Goal: Information Seeking & Learning: Learn about a topic

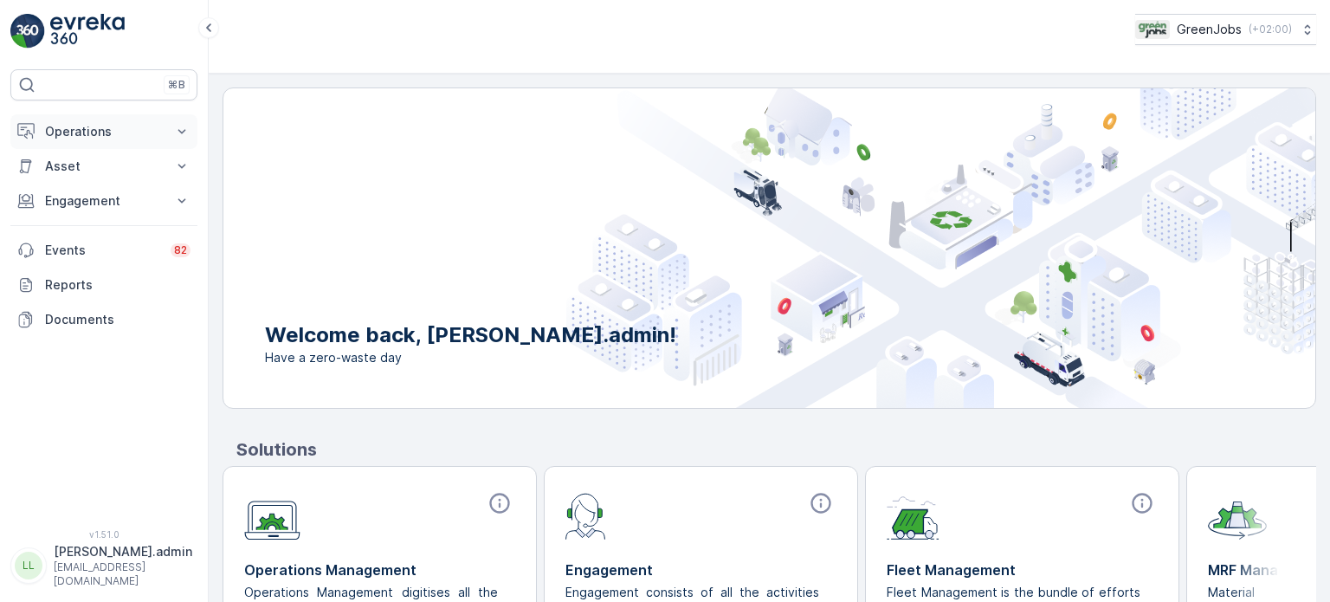
click at [74, 139] on p "Operations" at bounding box center [104, 131] width 118 height 17
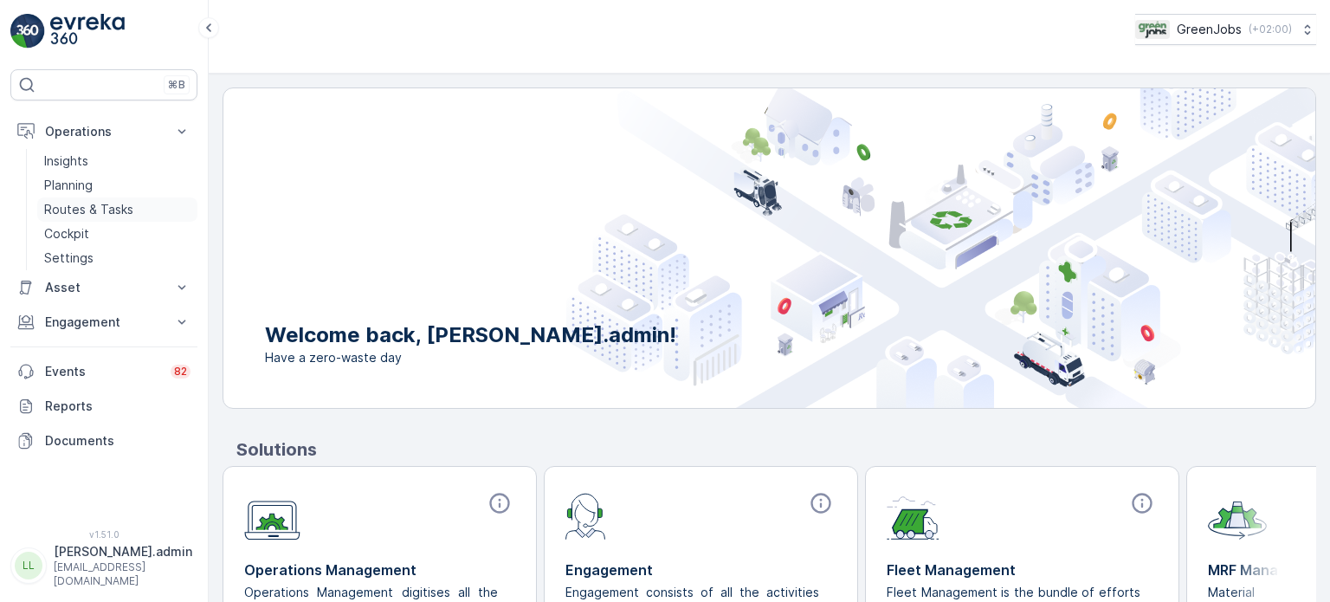
click at [70, 205] on p "Routes & Tasks" at bounding box center [88, 209] width 89 height 17
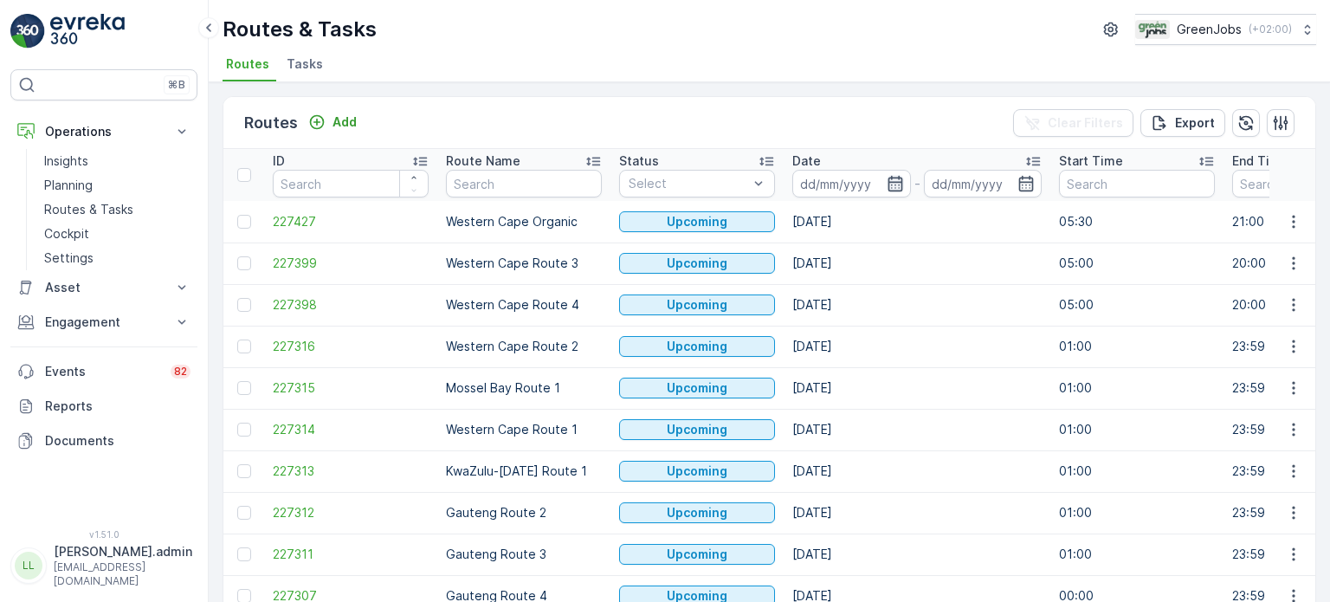
click at [897, 181] on icon "button" at bounding box center [895, 184] width 15 height 16
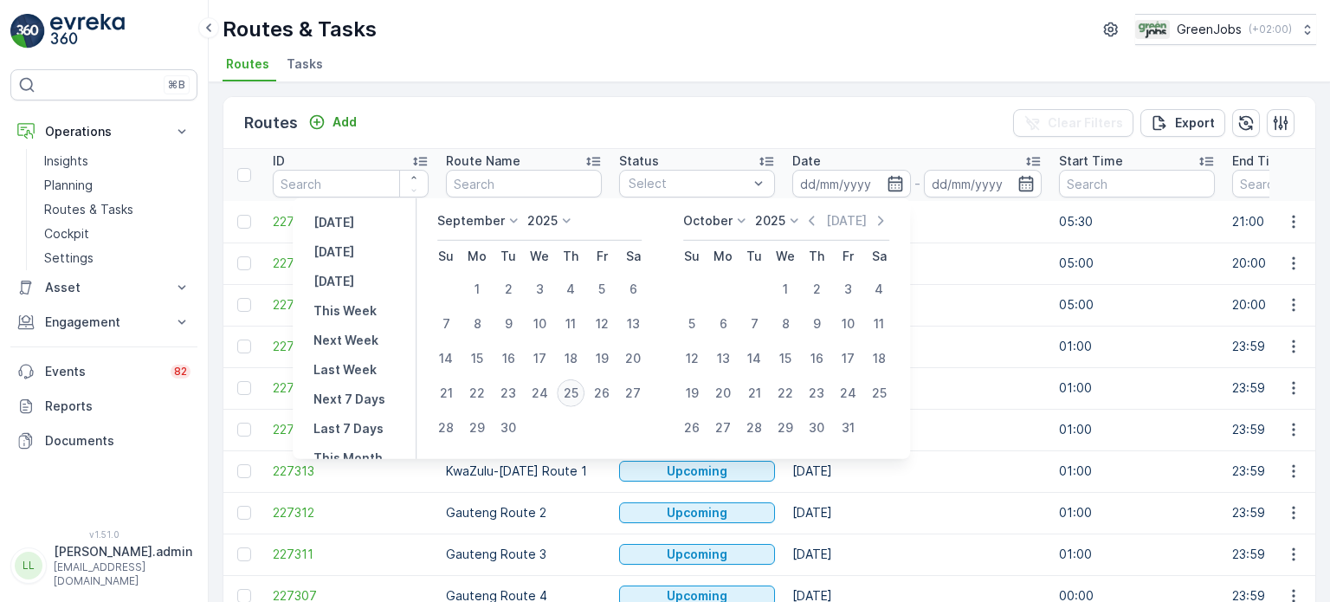
click at [568, 384] on div "25" at bounding box center [571, 393] width 28 height 28
type input "[DATE]"
click at [568, 385] on div "25" at bounding box center [571, 393] width 28 height 28
type input "[DATE]"
click at [568, 386] on div "25" at bounding box center [571, 393] width 28 height 28
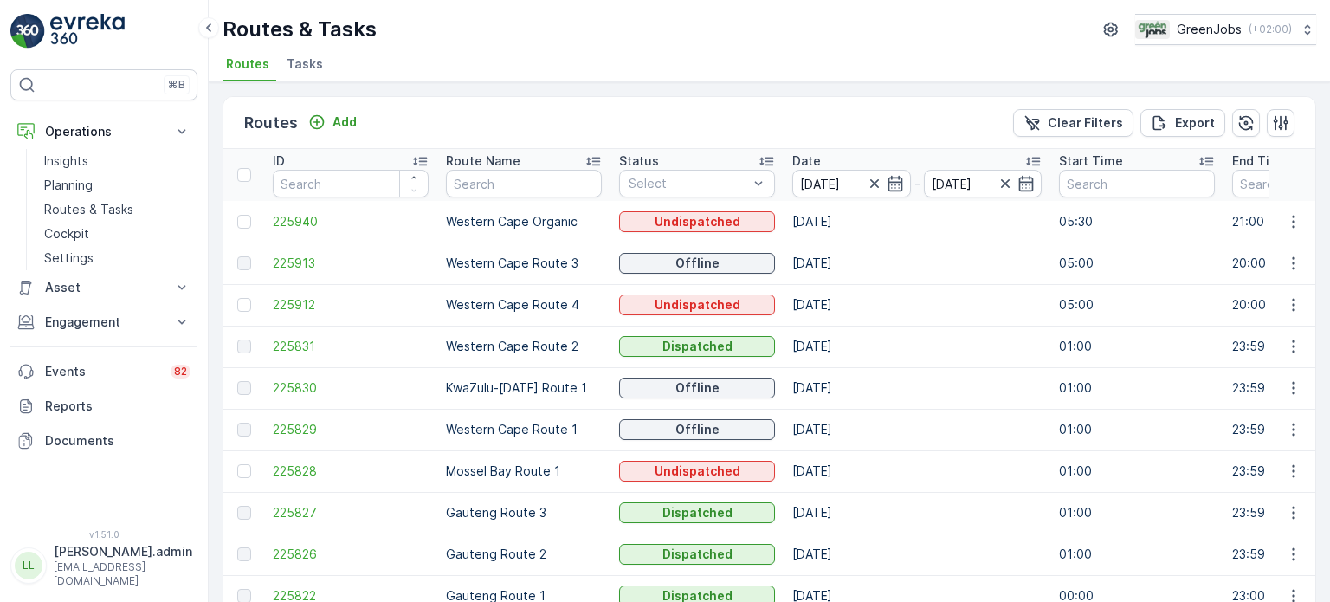
scroll to position [86, 0]
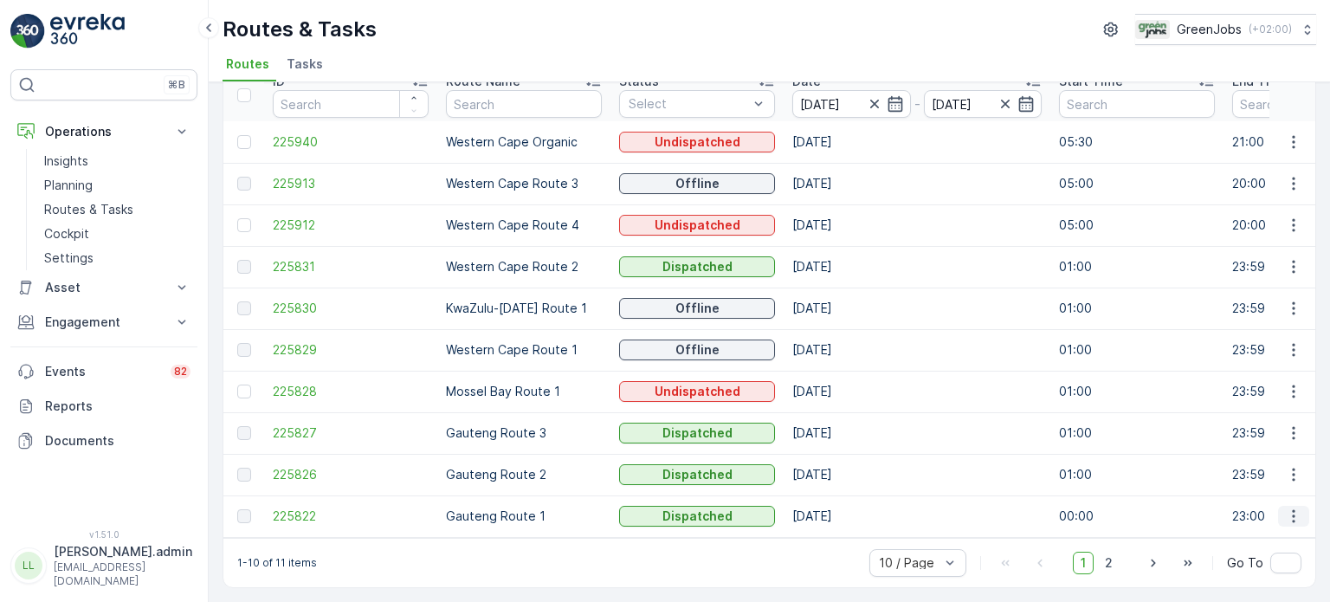
click at [1292, 508] on icon "button" at bounding box center [1293, 515] width 17 height 17
click at [1268, 530] on span "See More Details" at bounding box center [1253, 534] width 100 height 17
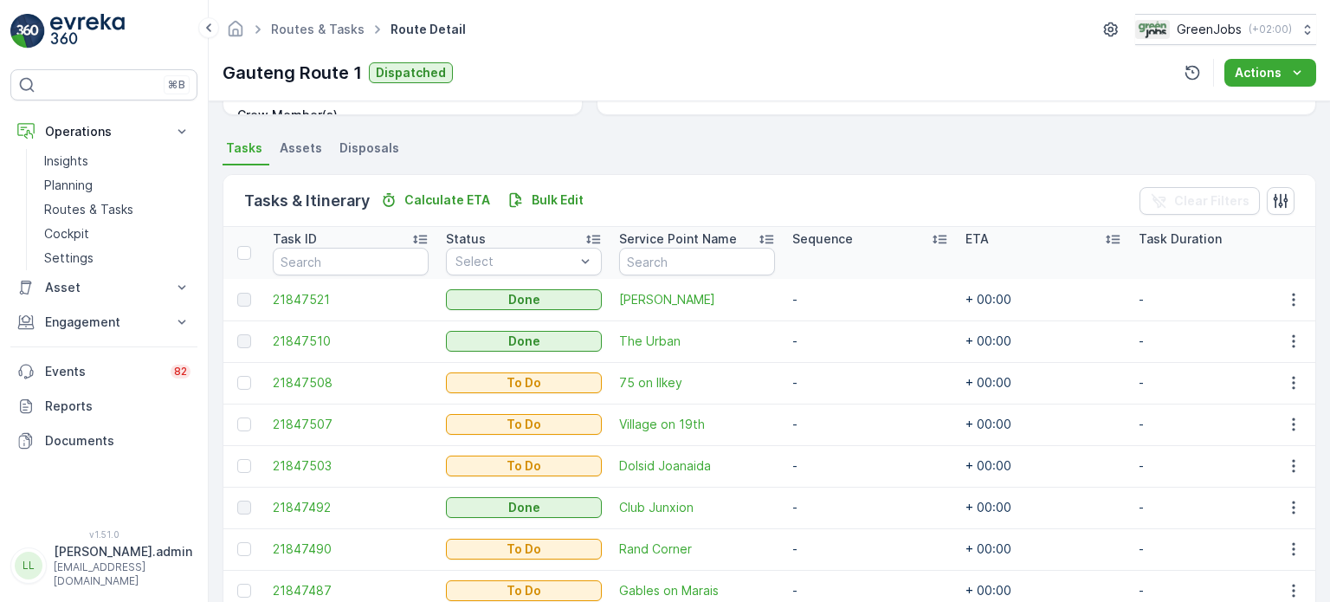
scroll to position [519, 0]
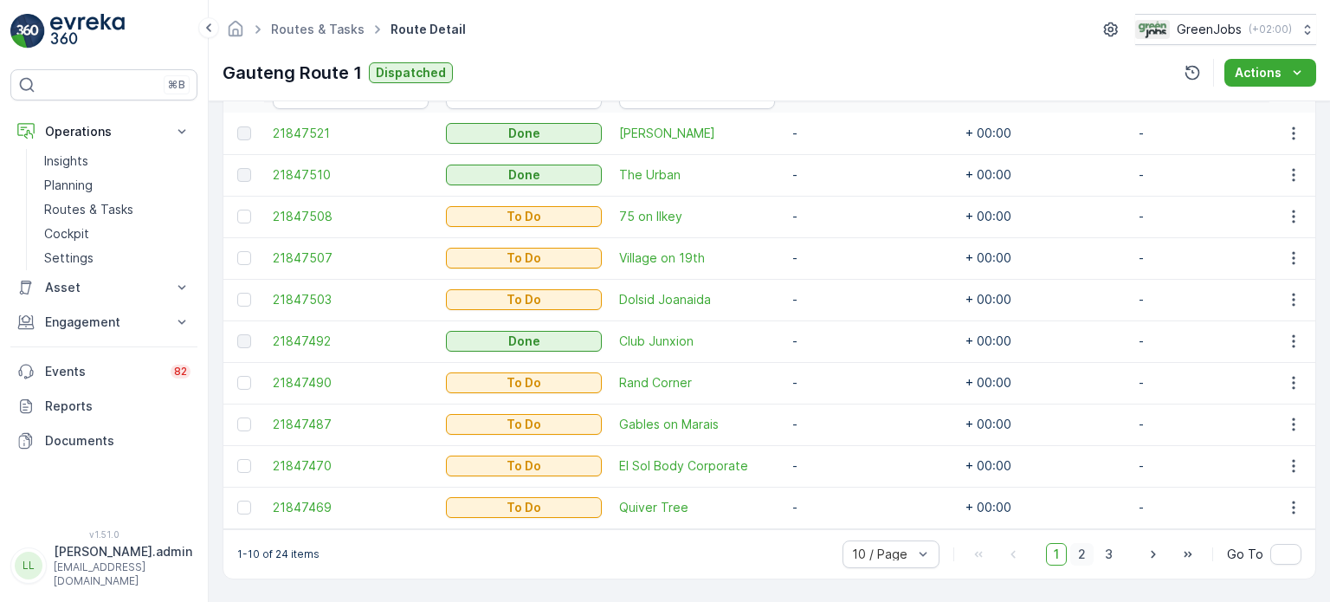
click at [1082, 556] on span "2" at bounding box center [1081, 554] width 23 height 23
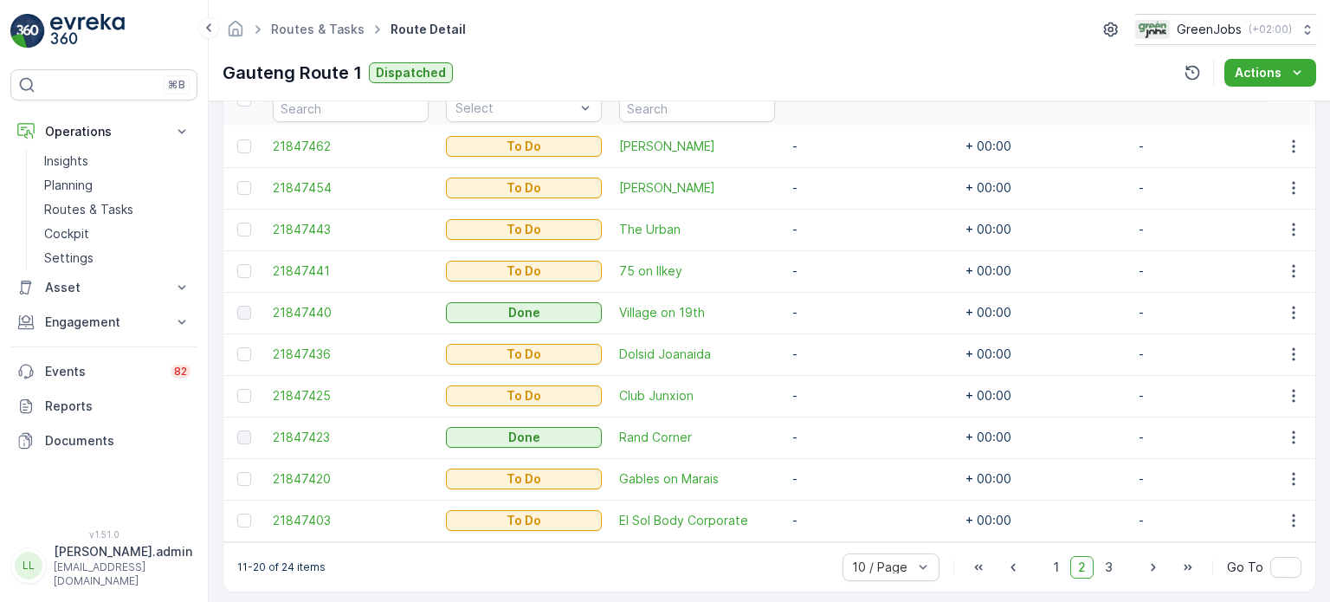
scroll to position [519, 0]
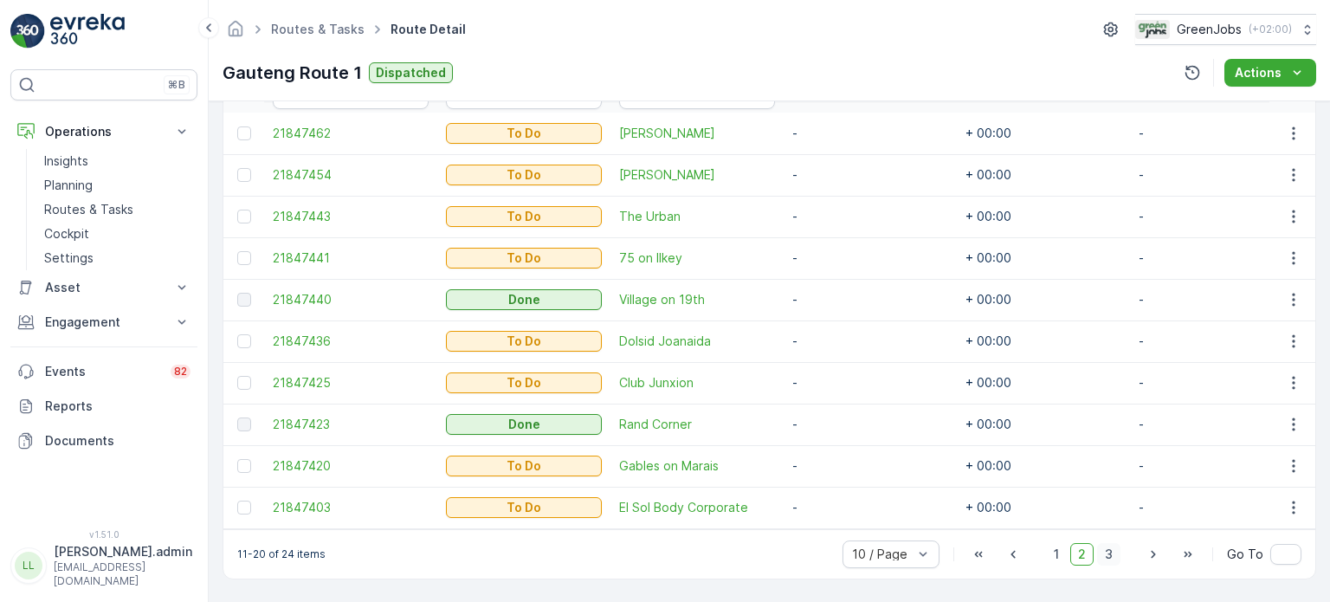
click at [1107, 555] on span "3" at bounding box center [1108, 554] width 23 height 23
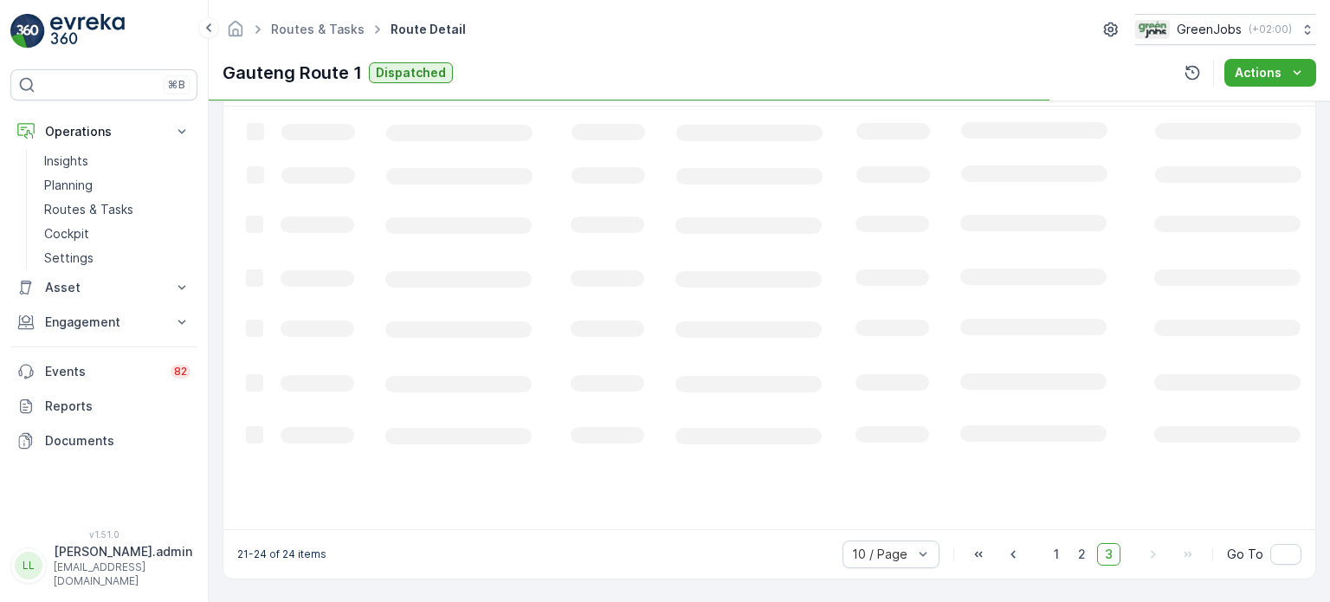
scroll to position [465, 0]
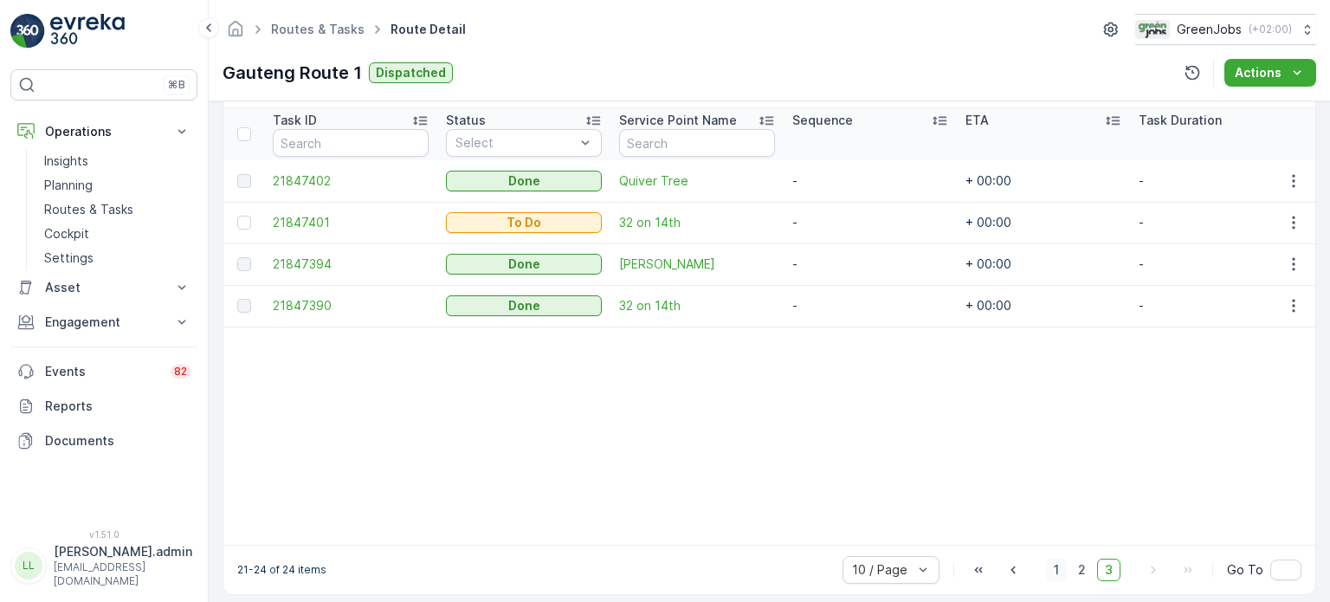
click at [1061, 579] on span "1" at bounding box center [1056, 569] width 21 height 23
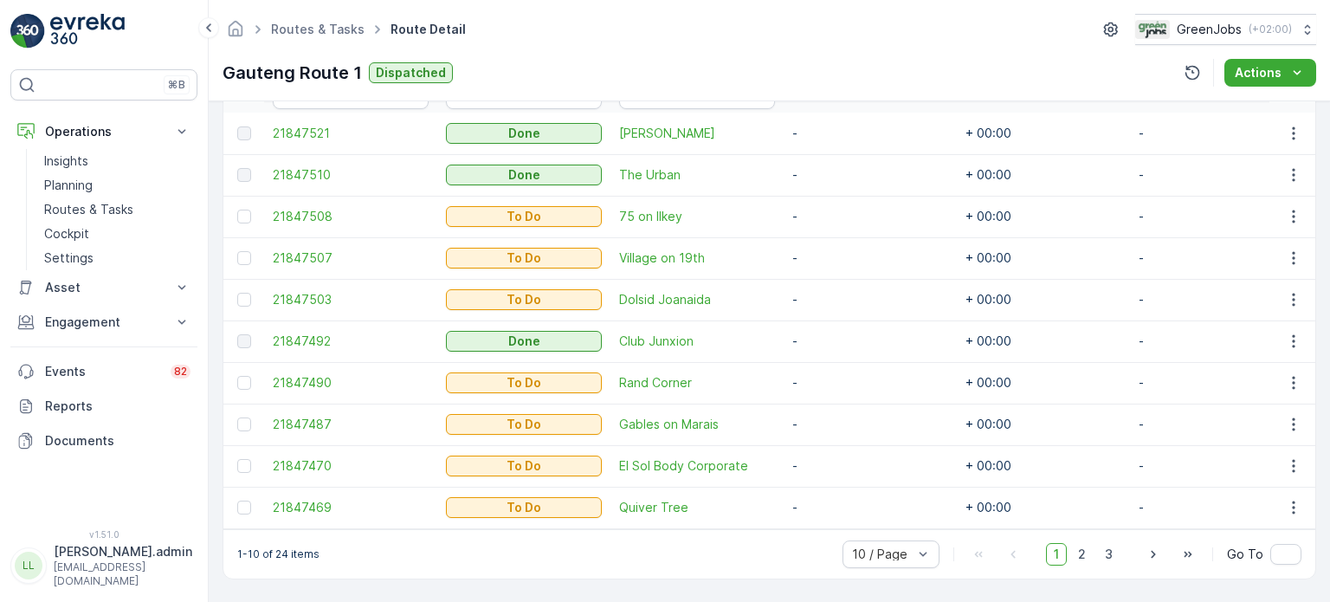
scroll to position [519, 0]
click at [1077, 552] on span "2" at bounding box center [1081, 554] width 23 height 23
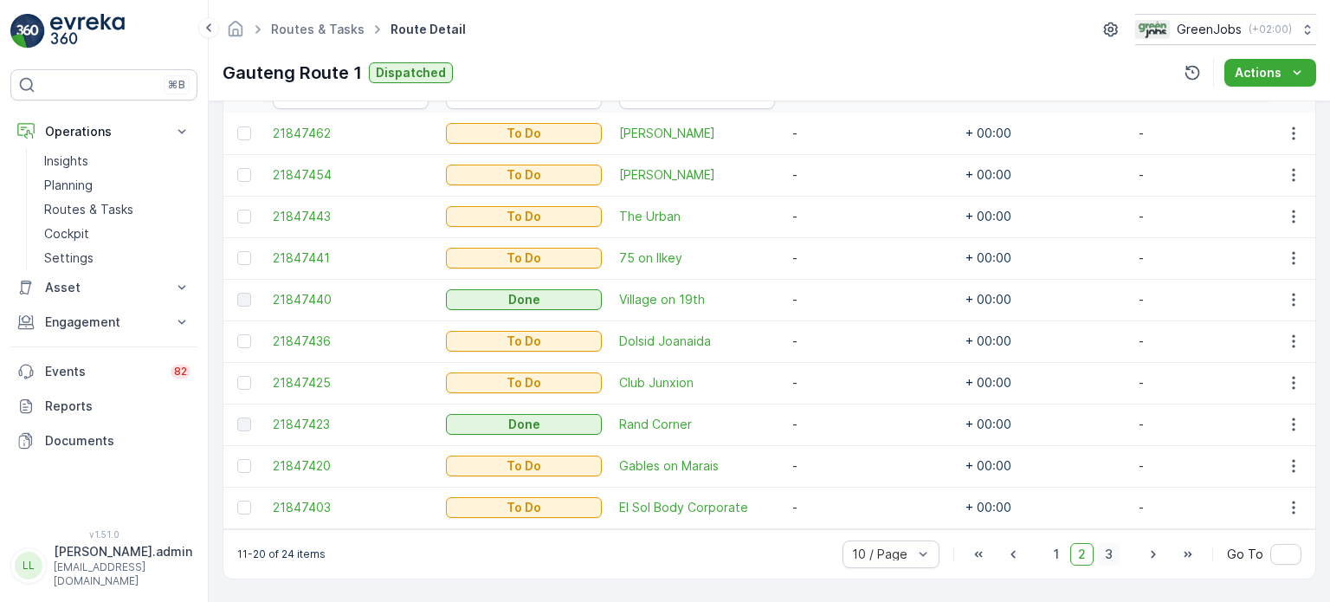
click at [1113, 558] on span "3" at bounding box center [1108, 554] width 23 height 23
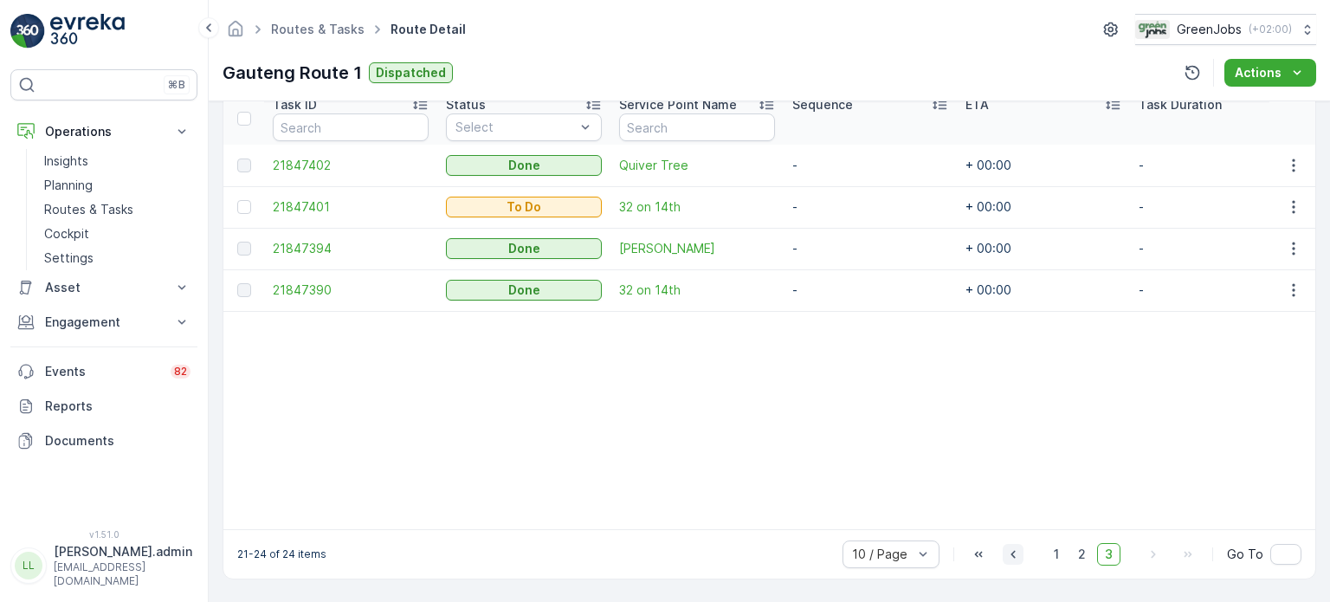
scroll to position [487, 0]
click at [1049, 552] on span "1" at bounding box center [1056, 554] width 21 height 23
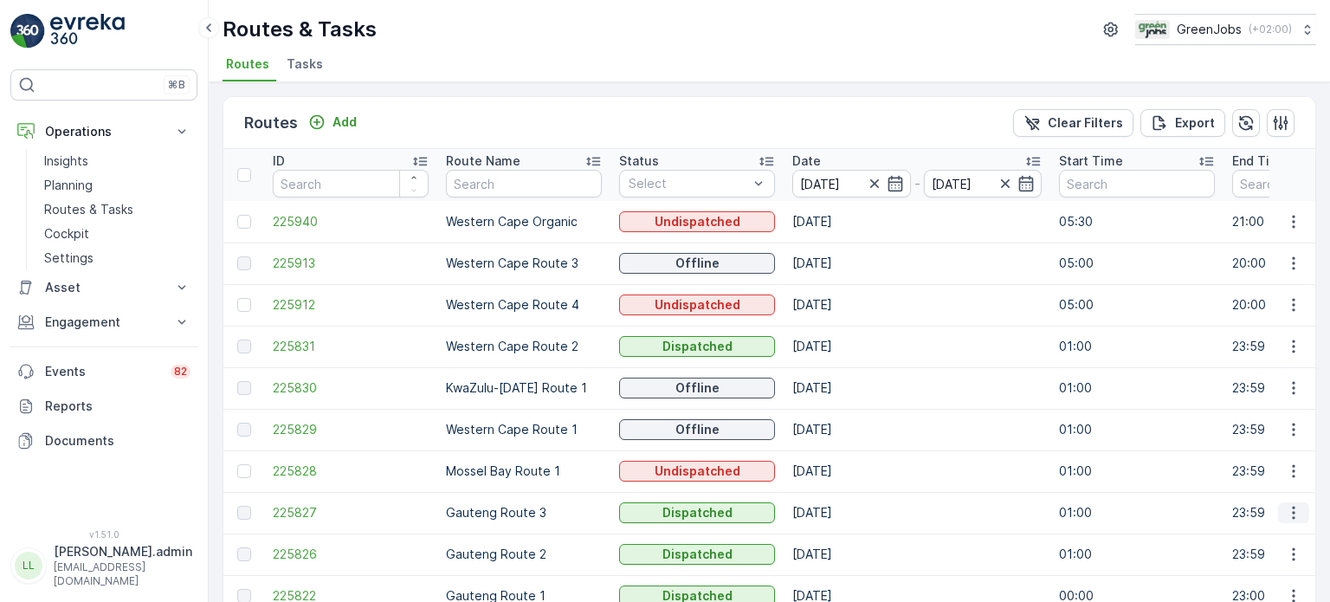
click at [1293, 512] on icon "button" at bounding box center [1293, 512] width 17 height 17
click at [1247, 536] on span "See More Details" at bounding box center [1253, 537] width 100 height 17
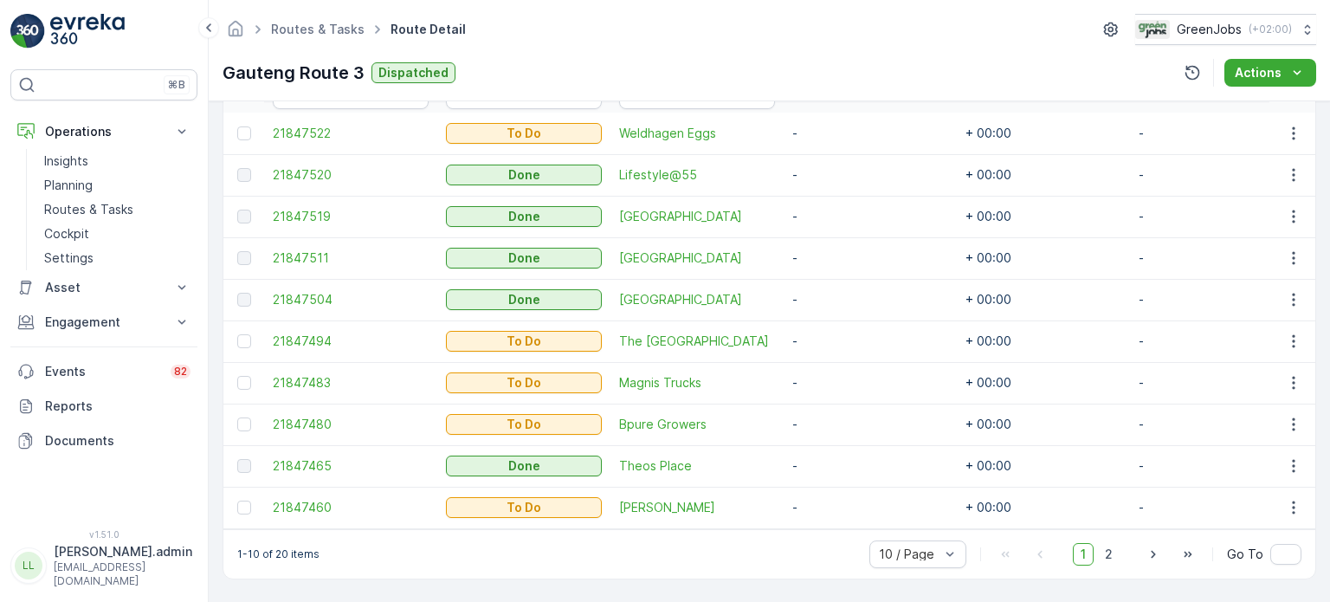
scroll to position [519, 0]
click at [1112, 557] on span "2" at bounding box center [1108, 554] width 23 height 23
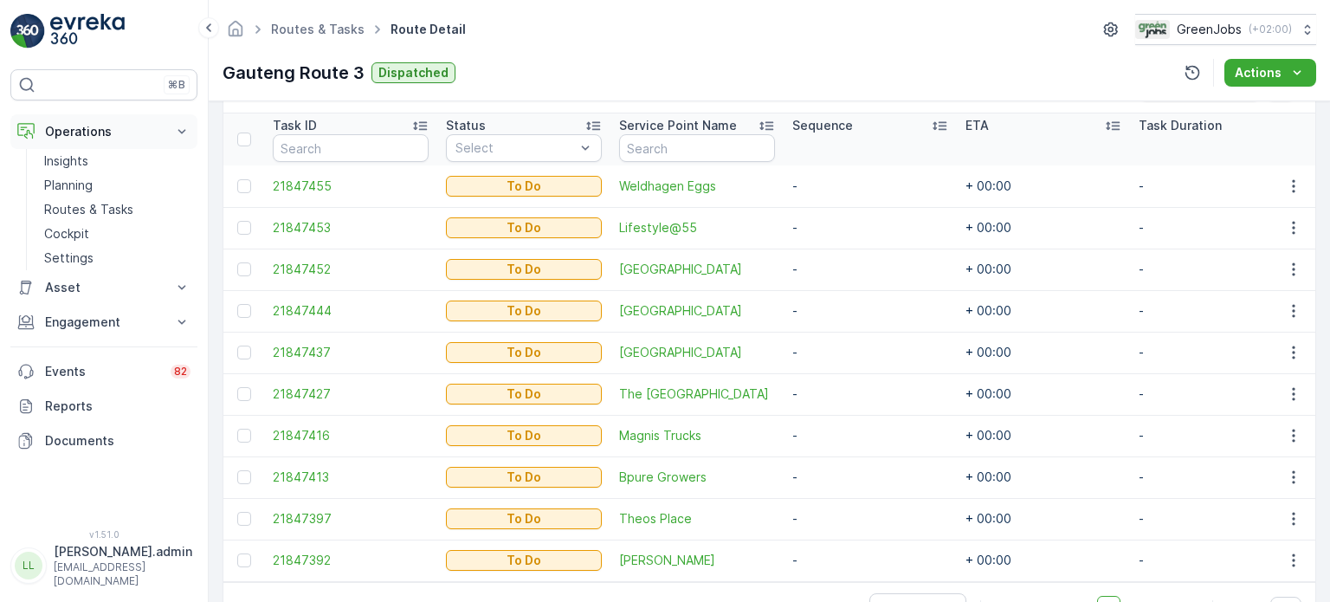
scroll to position [432, 0]
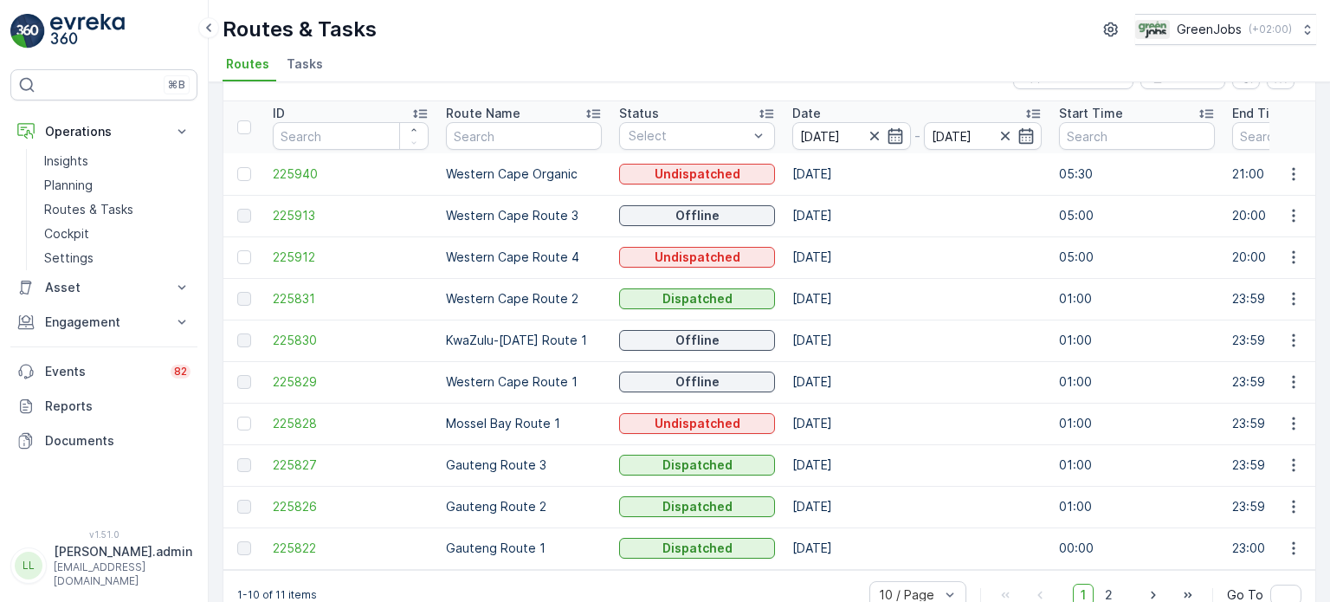
scroll to position [86, 0]
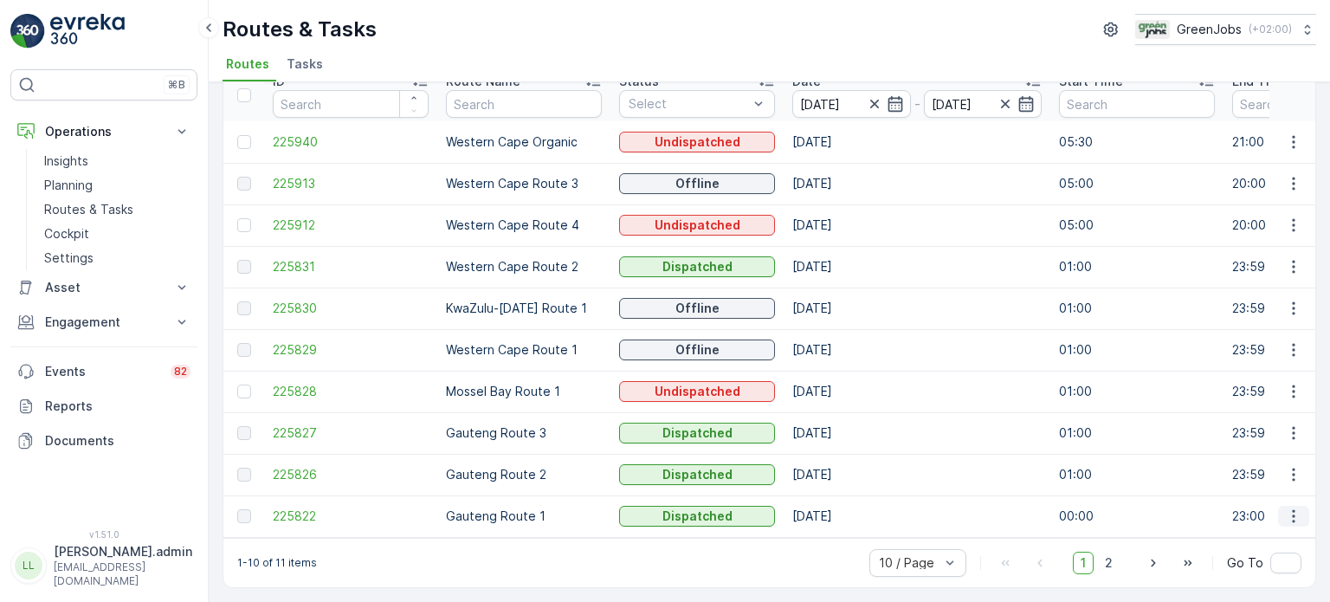
click at [1288, 507] on icon "button" at bounding box center [1293, 515] width 17 height 17
click at [1244, 533] on span "See More Details" at bounding box center [1253, 534] width 100 height 17
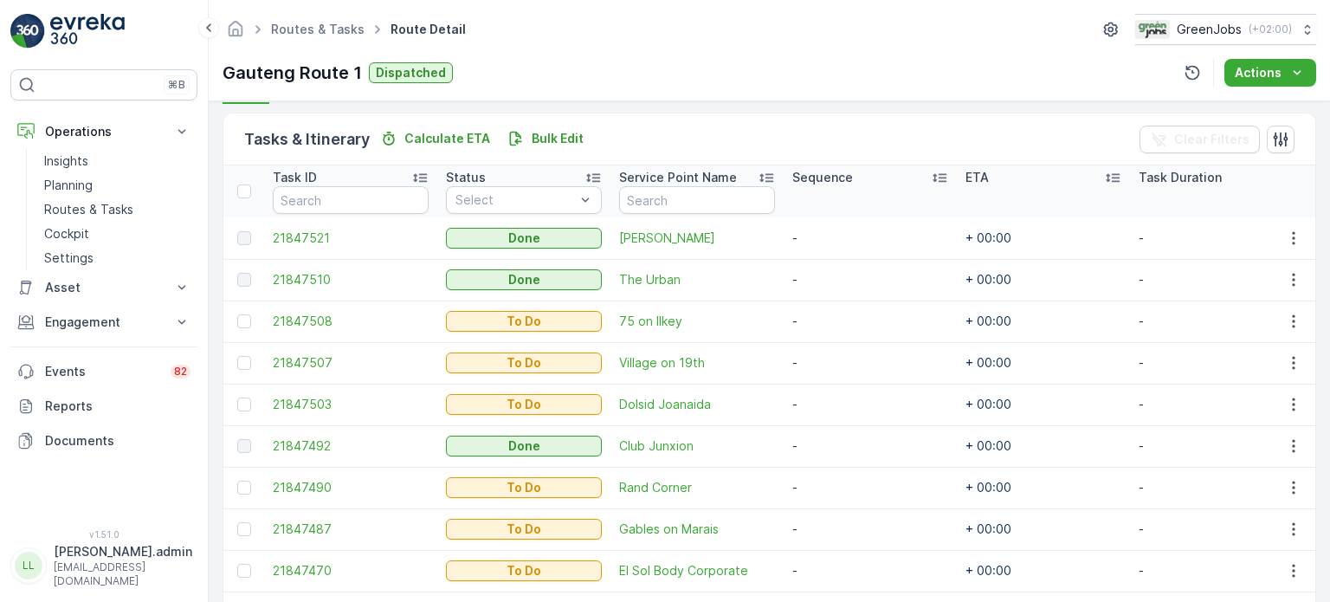
scroll to position [519, 0]
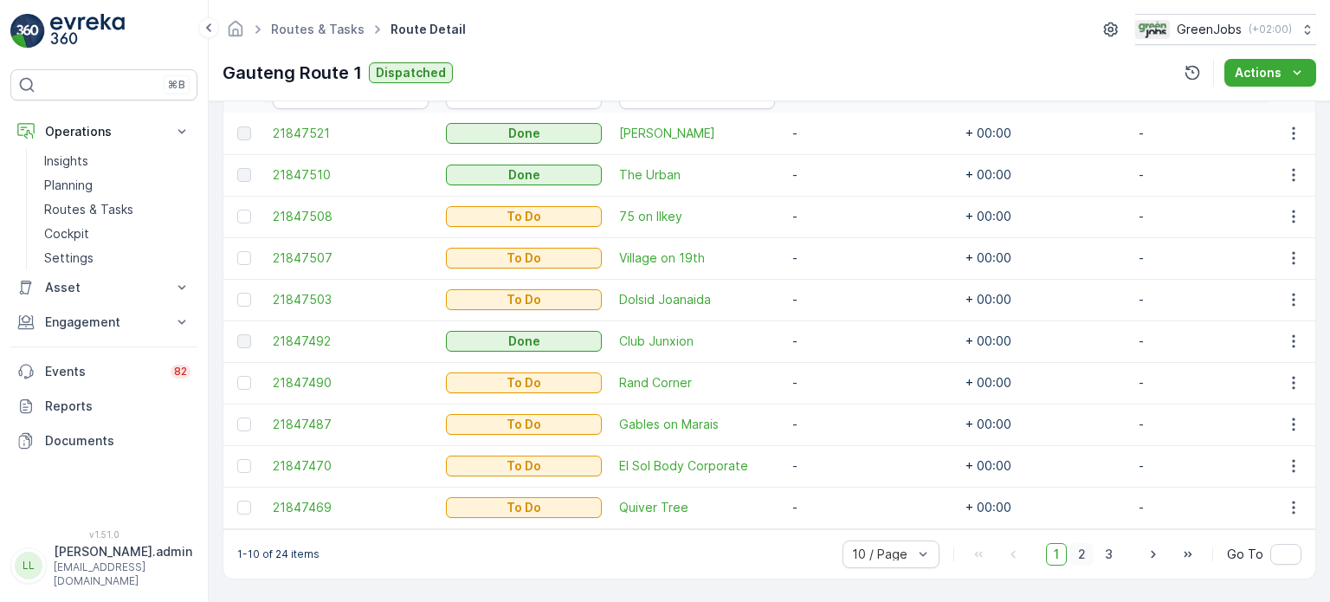
click at [1086, 558] on span "2" at bounding box center [1081, 554] width 23 height 23
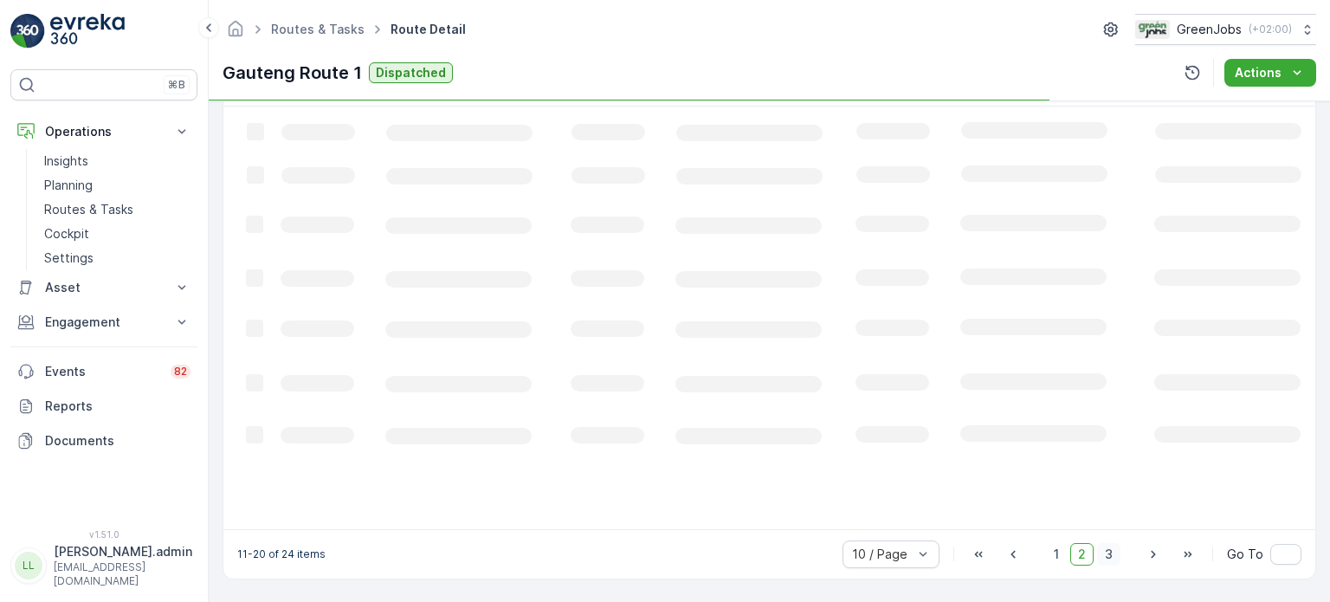
scroll to position [465, 0]
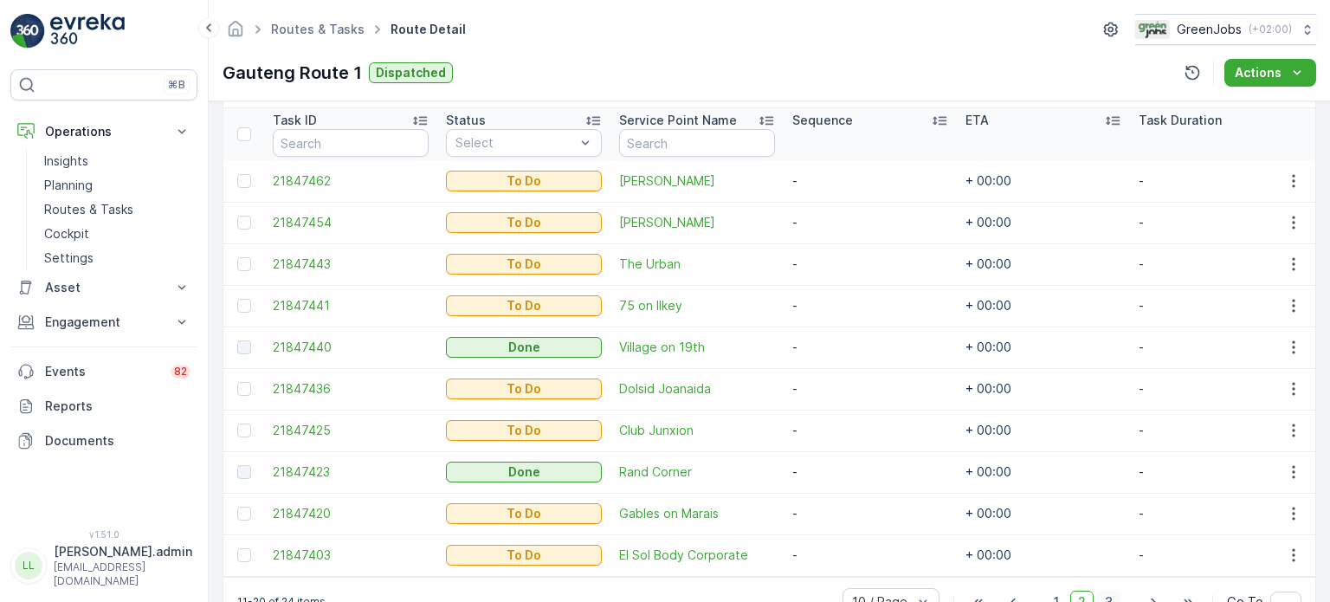
click at [1107, 557] on td "+ 00:00" at bounding box center [1043, 555] width 173 height 42
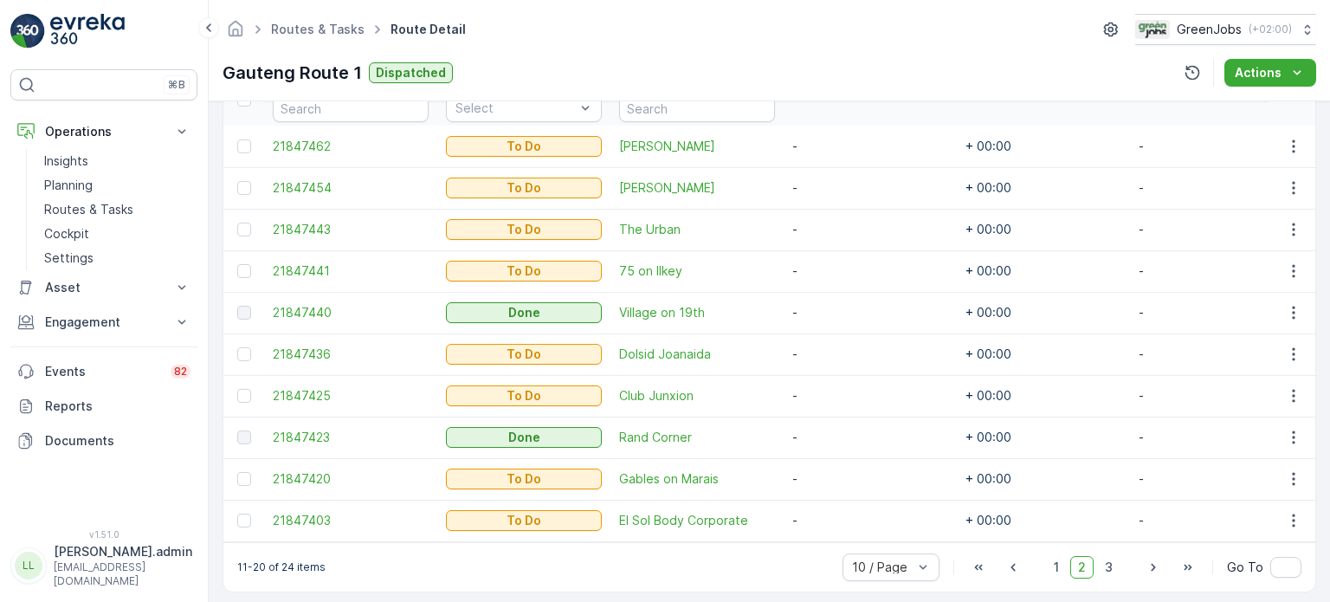
scroll to position [519, 0]
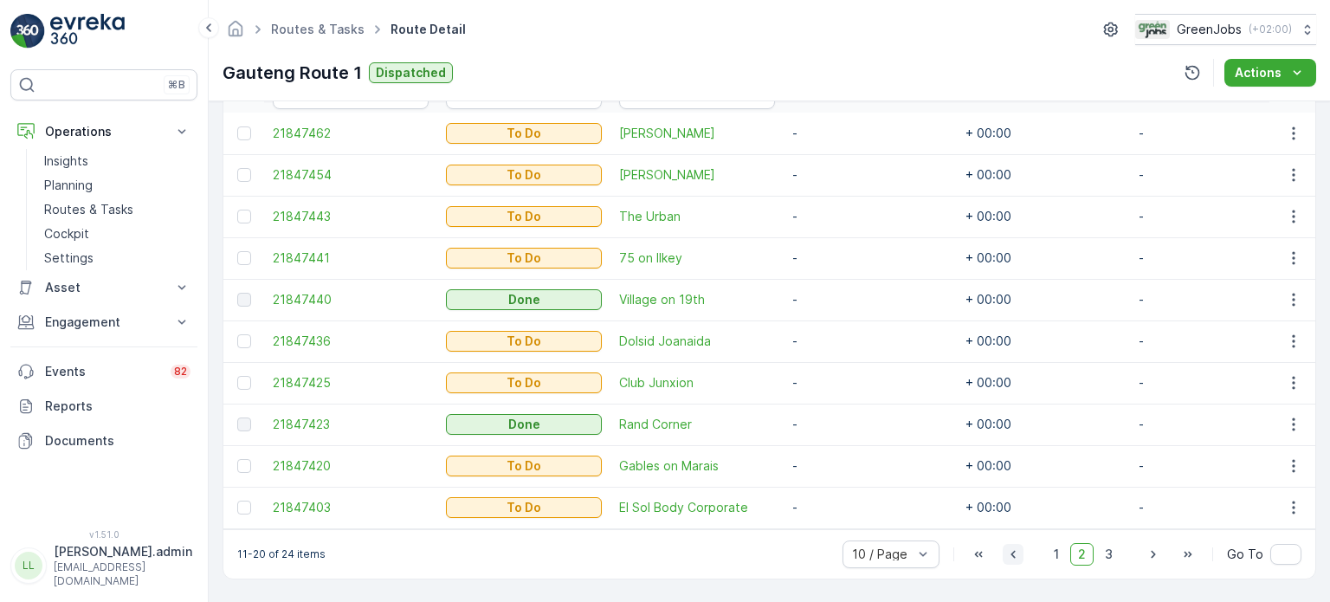
click at [1016, 553] on icon "button" at bounding box center [1012, 553] width 17 height 17
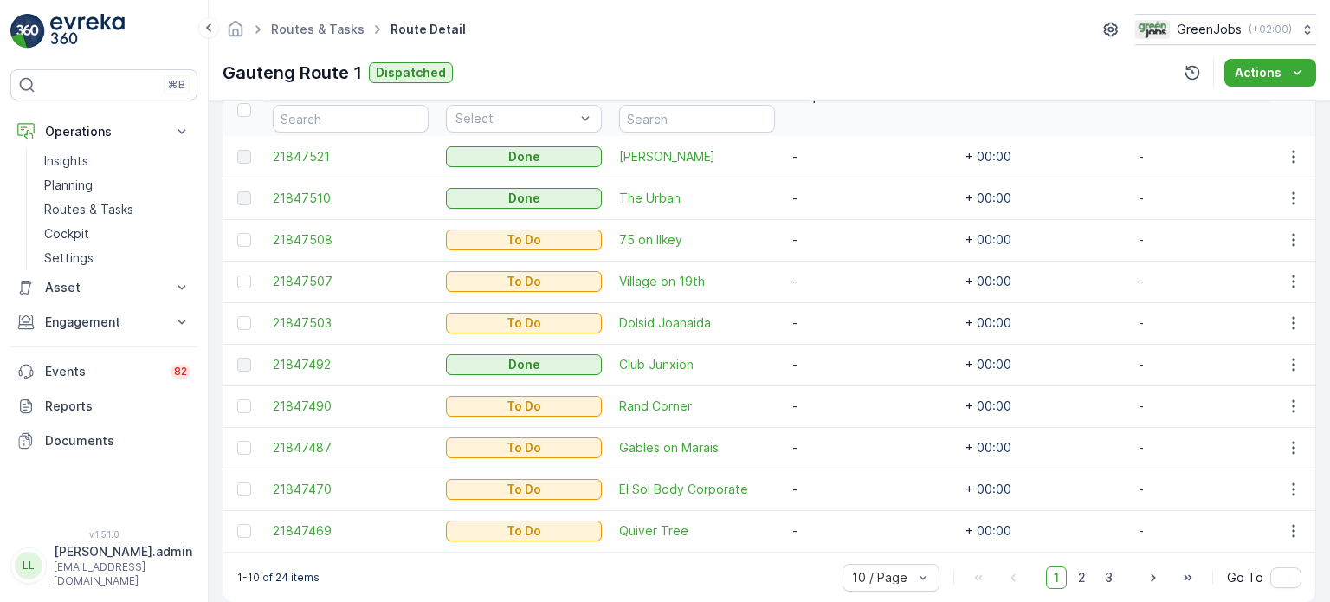
scroll to position [519, 0]
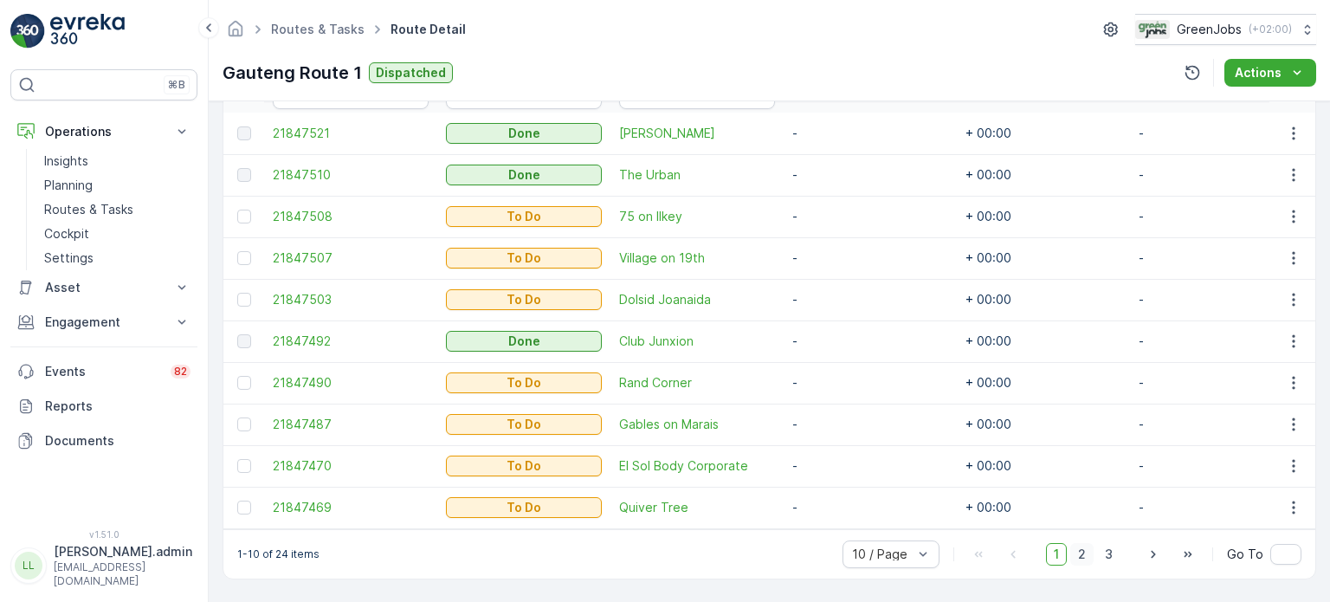
click at [1082, 555] on span "2" at bounding box center [1081, 554] width 23 height 23
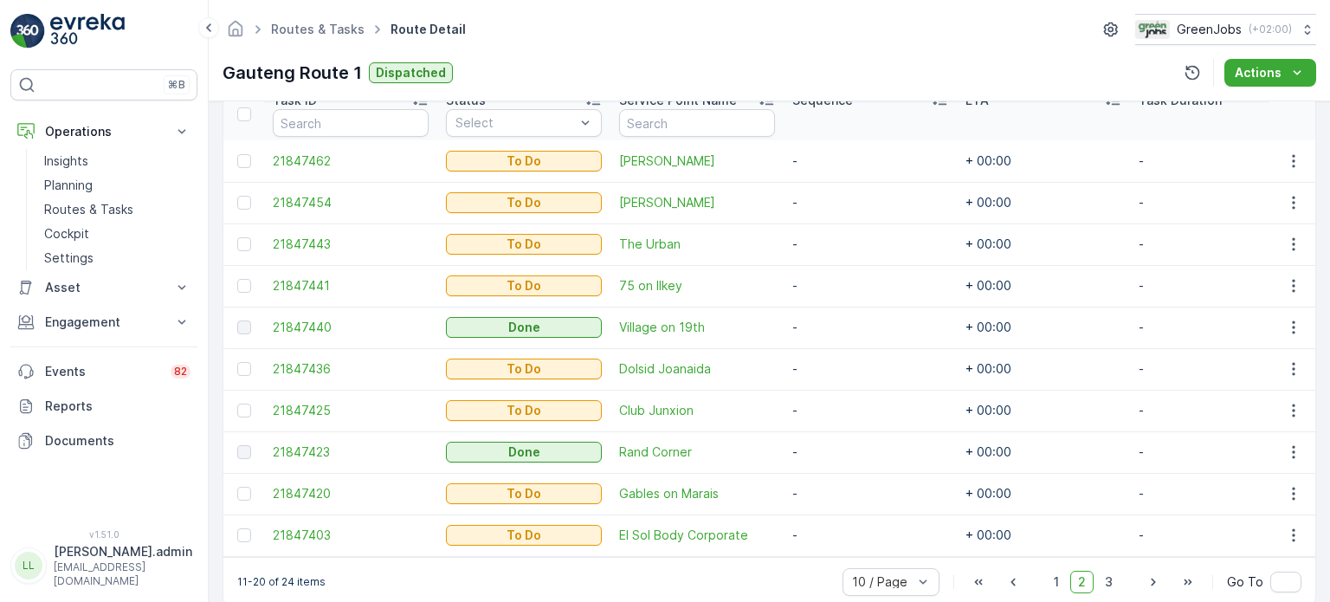
scroll to position [519, 0]
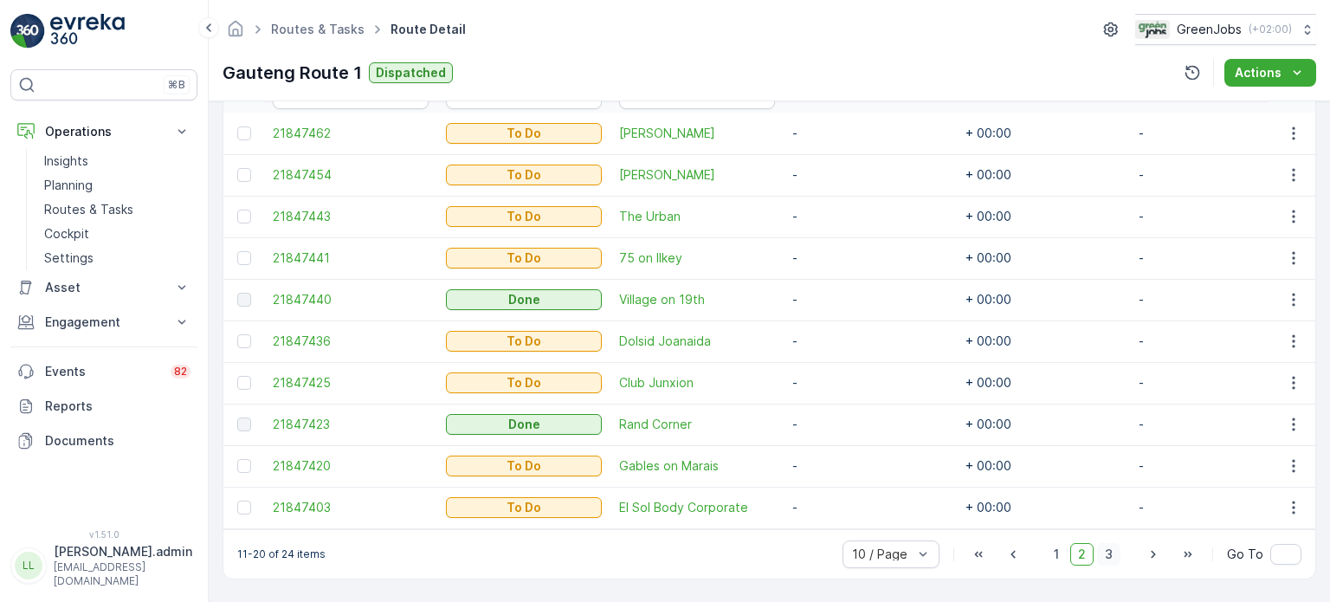
click at [1111, 555] on span "3" at bounding box center [1108, 554] width 23 height 23
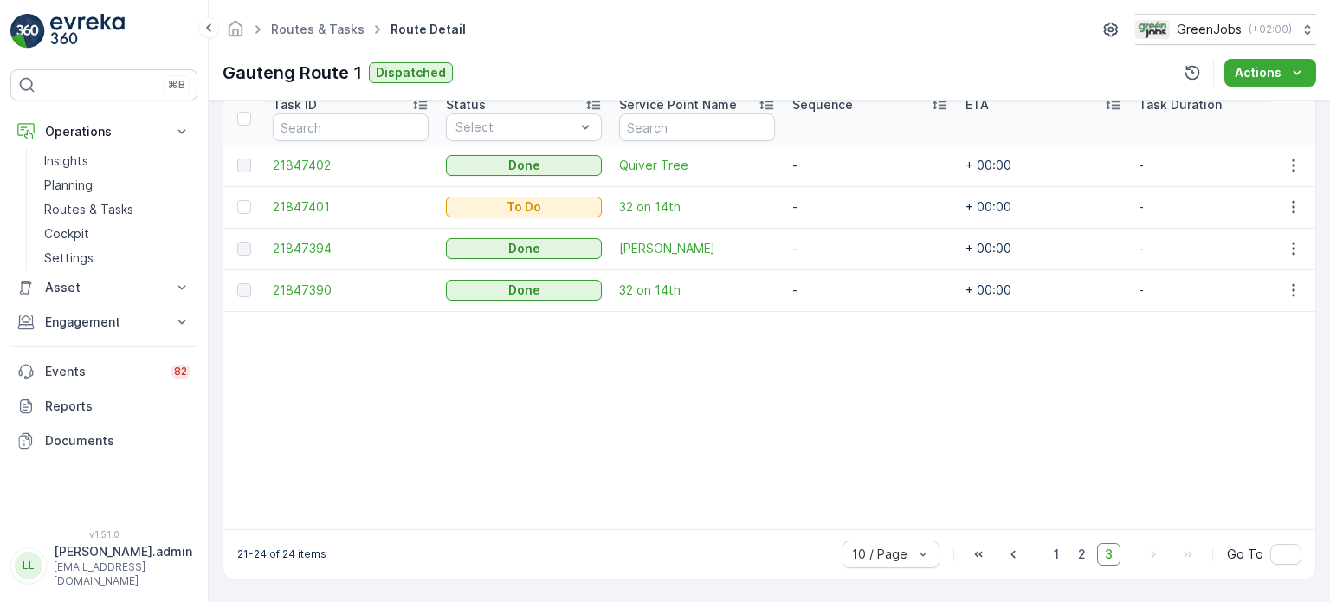
scroll to position [228, 0]
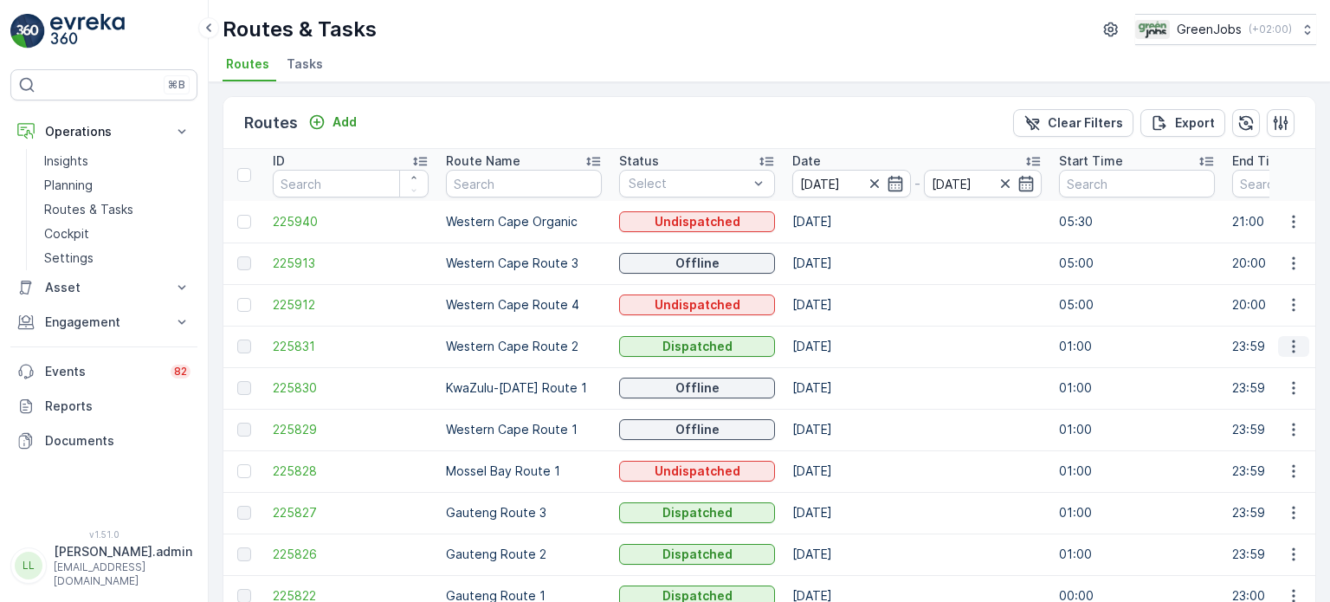
click at [1287, 347] on icon "button" at bounding box center [1293, 346] width 17 height 17
click at [1242, 374] on span "See More Details" at bounding box center [1253, 371] width 100 height 17
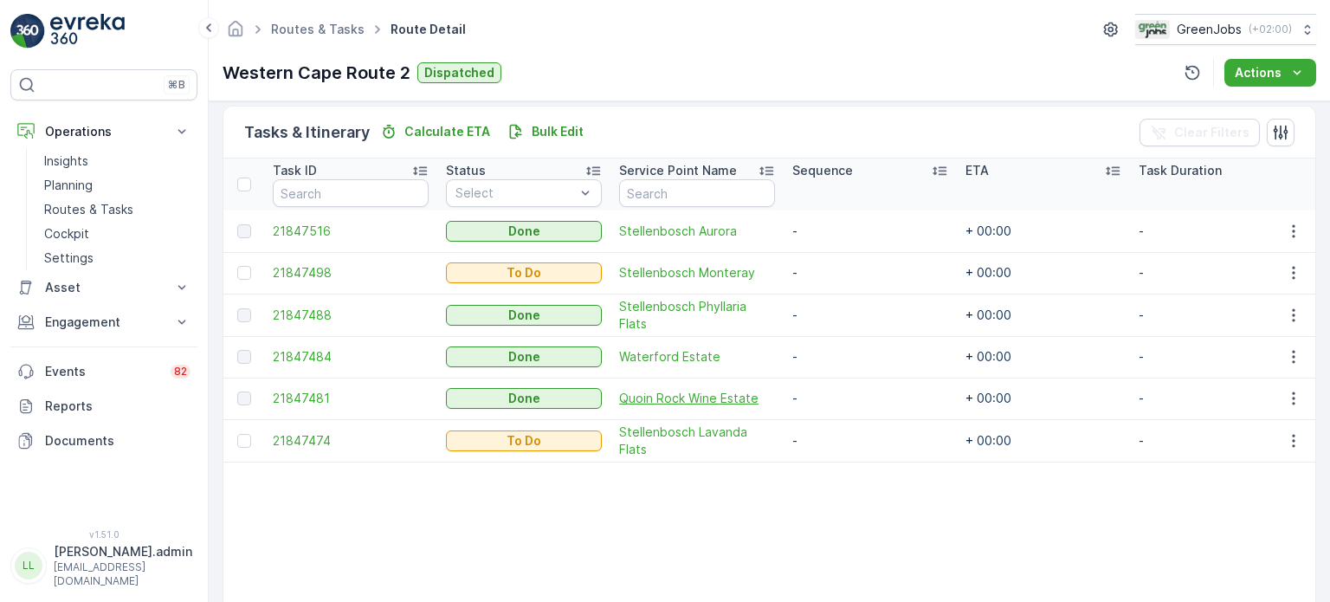
scroll to position [499, 0]
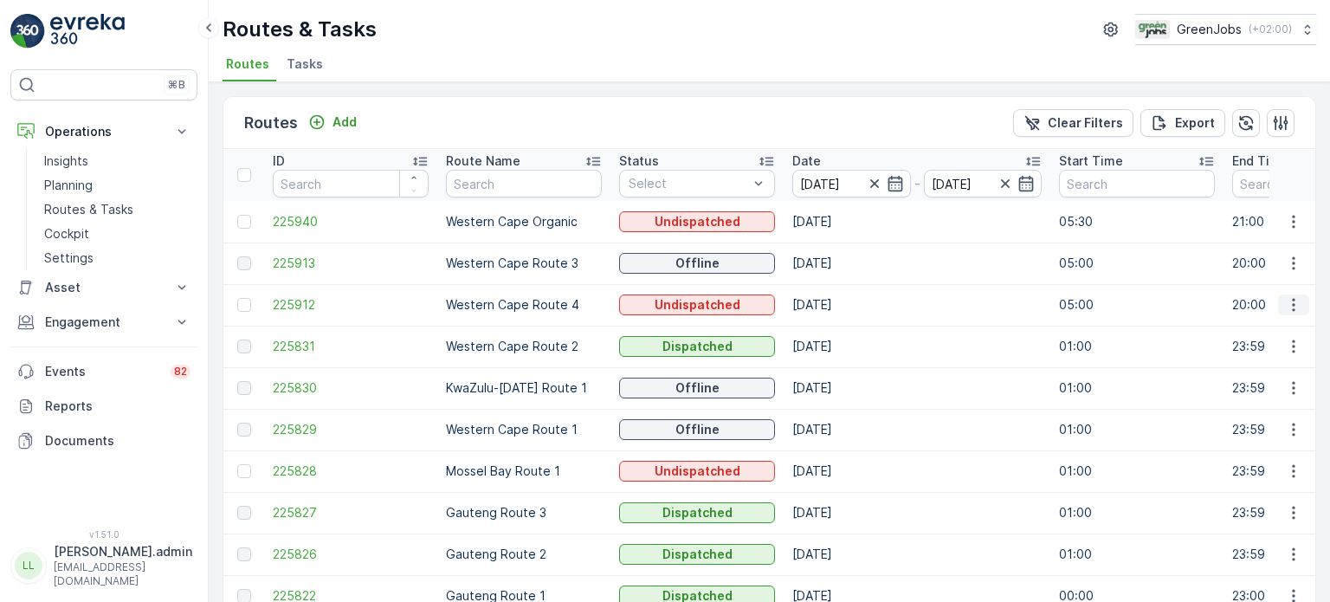
click at [1295, 307] on icon "button" at bounding box center [1293, 304] width 17 height 17
click at [1240, 328] on span "See More Details" at bounding box center [1253, 329] width 100 height 17
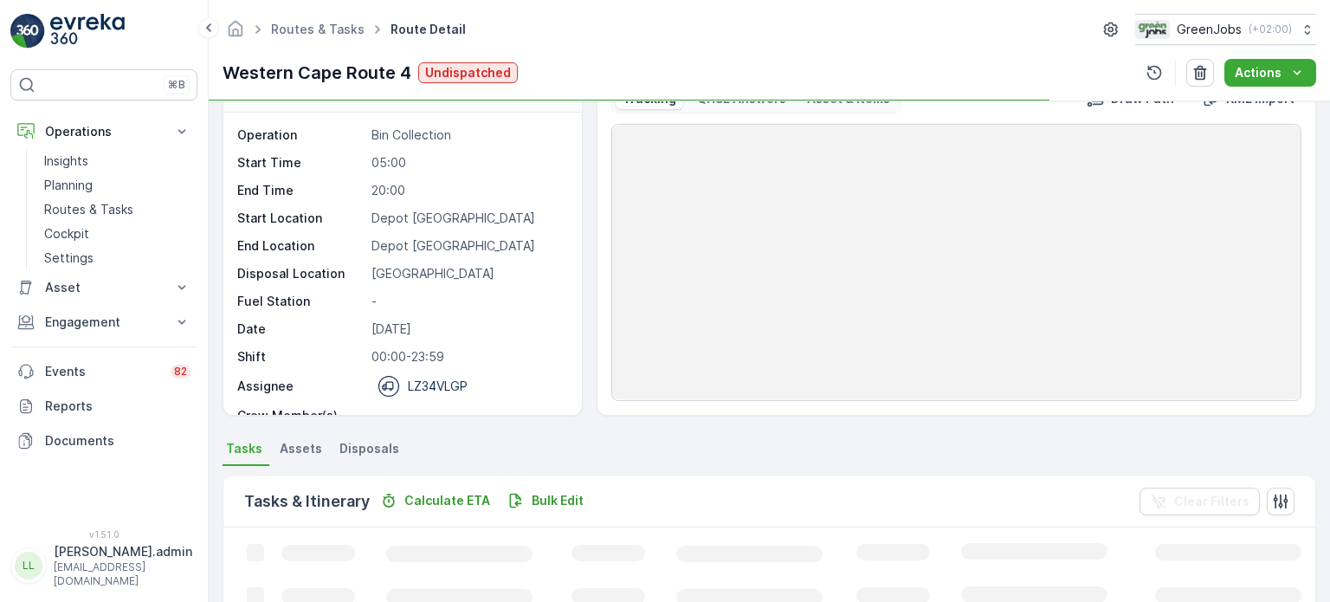
scroll to position [260, 0]
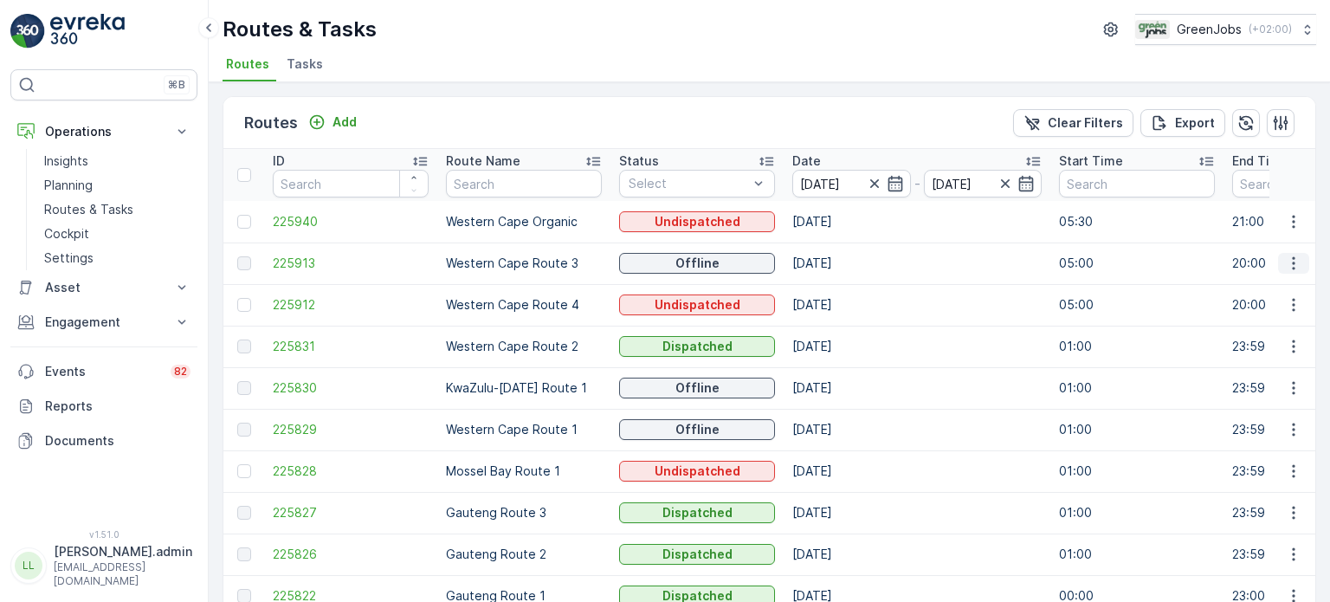
click at [1288, 257] on icon "button" at bounding box center [1293, 263] width 17 height 17
click at [1248, 288] on span "See More Details" at bounding box center [1253, 288] width 100 height 17
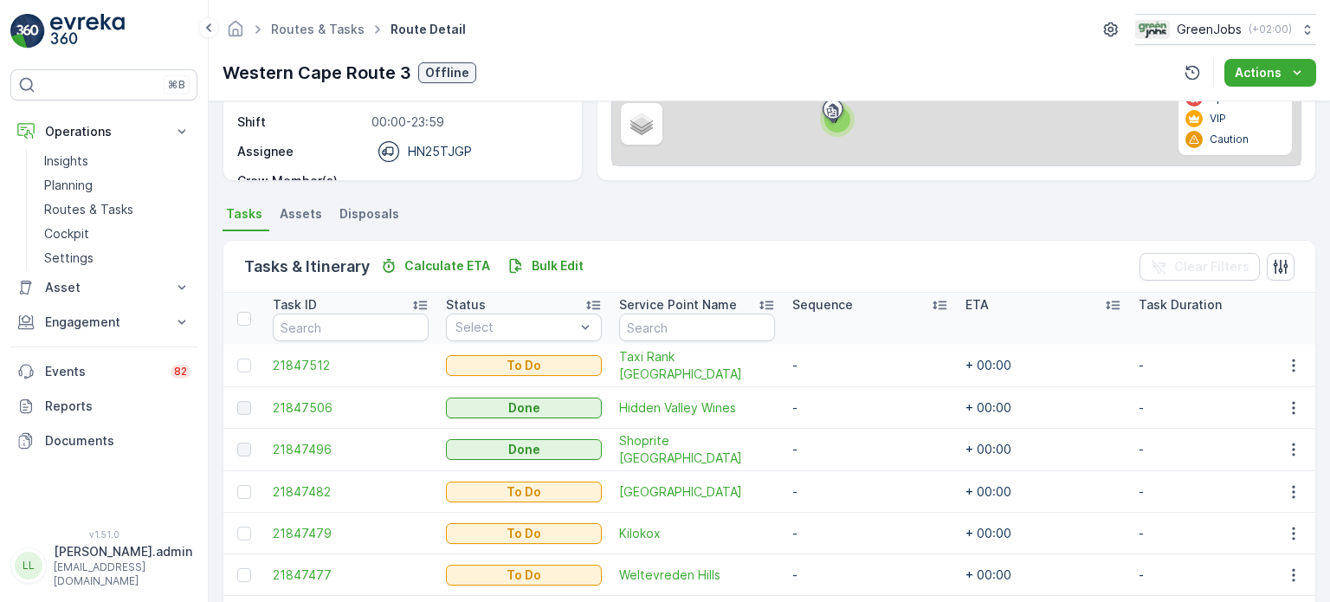
scroll to position [433, 0]
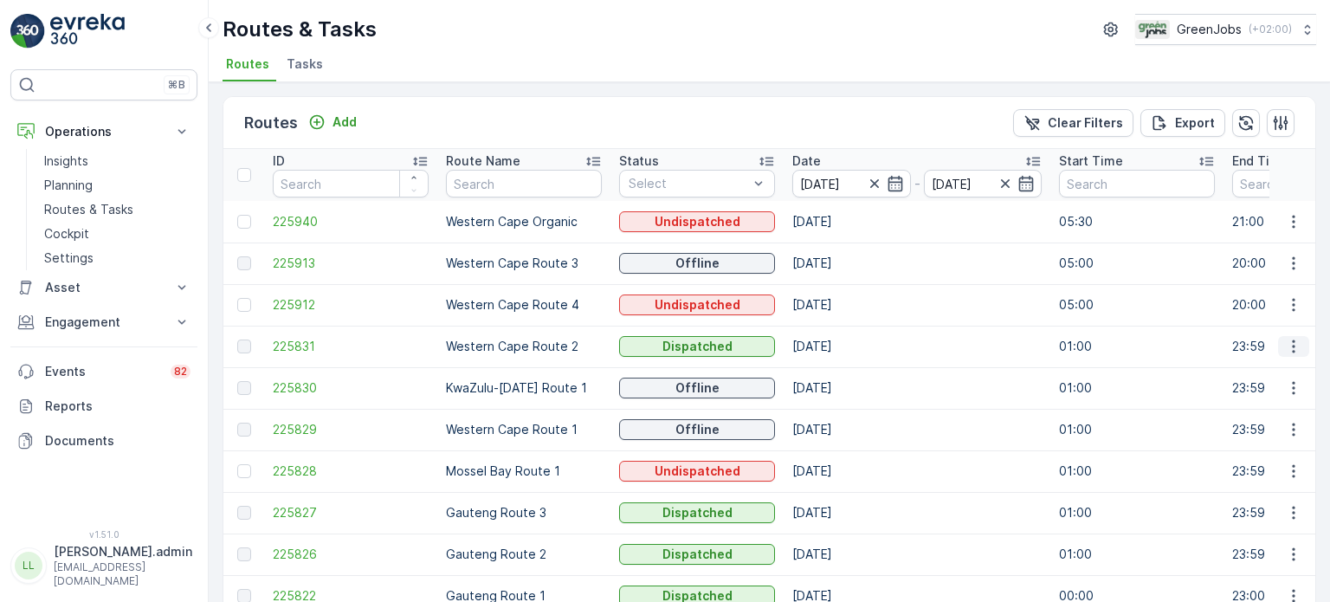
click at [1291, 345] on icon "button" at bounding box center [1293, 346] width 17 height 17
click at [1263, 365] on span "See More Details" at bounding box center [1253, 371] width 100 height 17
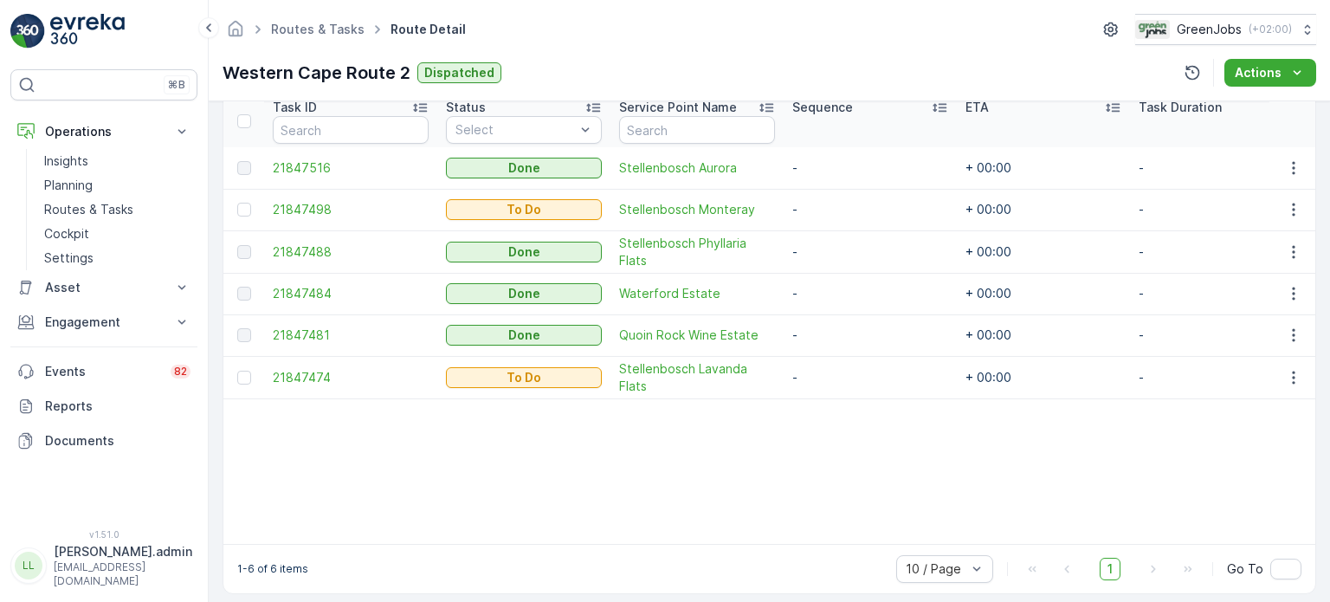
scroll to position [499, 0]
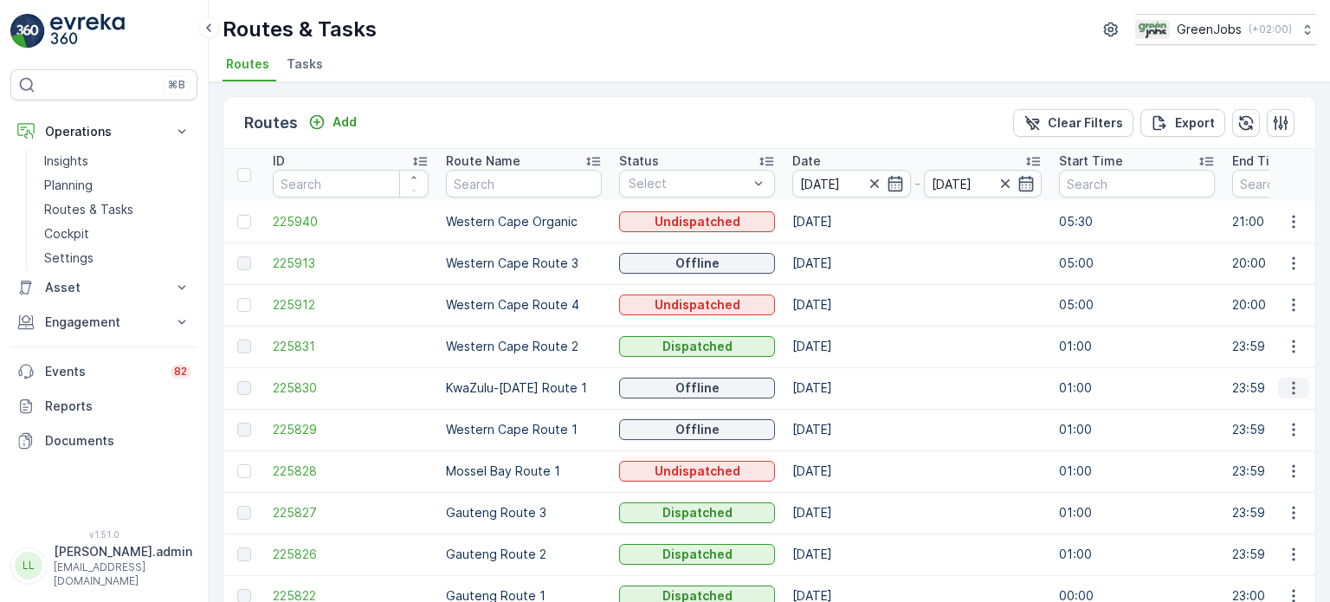
click at [1285, 384] on icon "button" at bounding box center [1293, 387] width 17 height 17
click at [1237, 414] on span "See More Details" at bounding box center [1253, 412] width 100 height 17
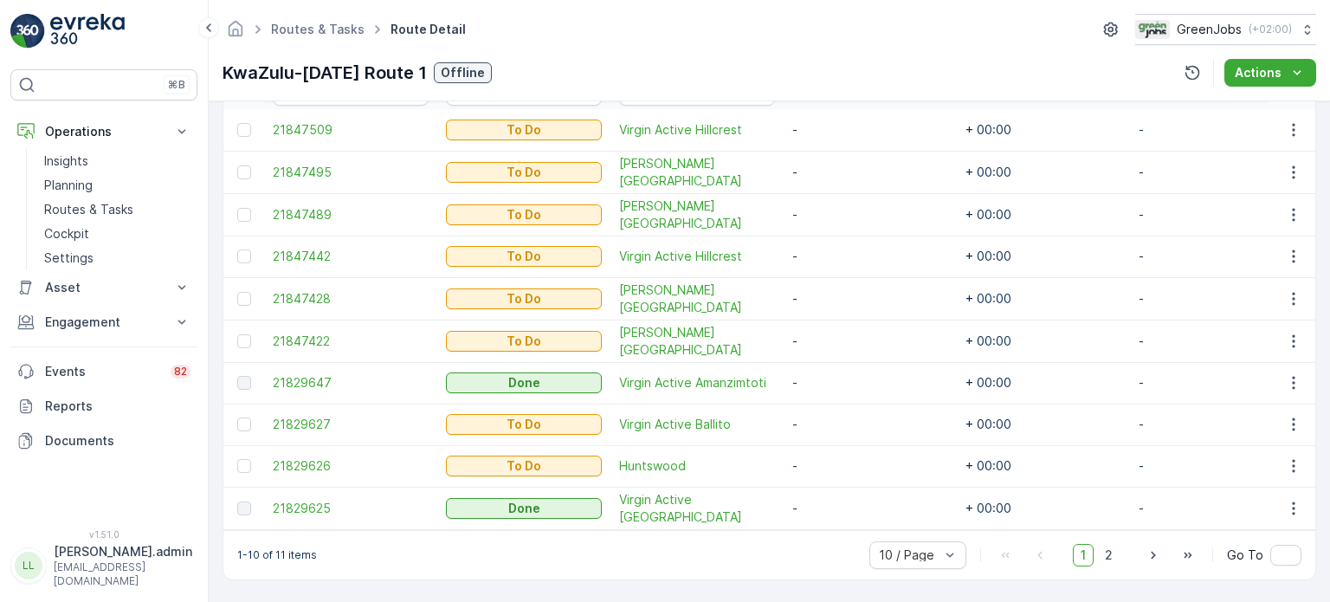
scroll to position [519, 0]
click at [1151, 557] on icon "button" at bounding box center [1153, 554] width 4 height 8
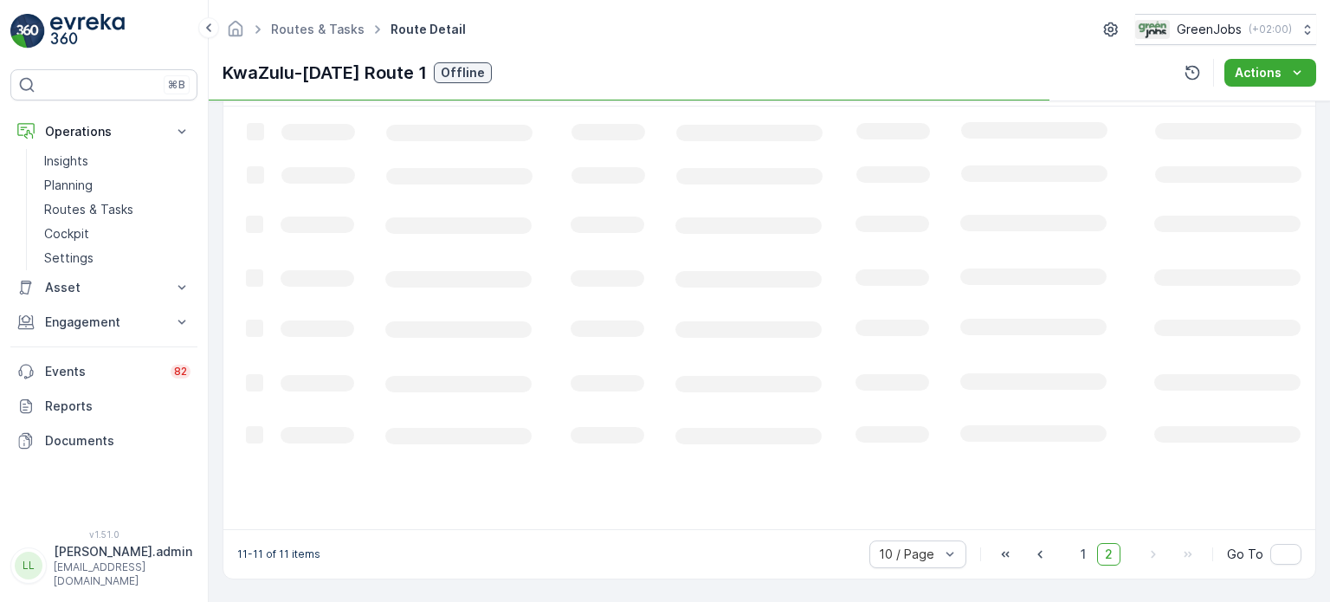
scroll to position [465, 0]
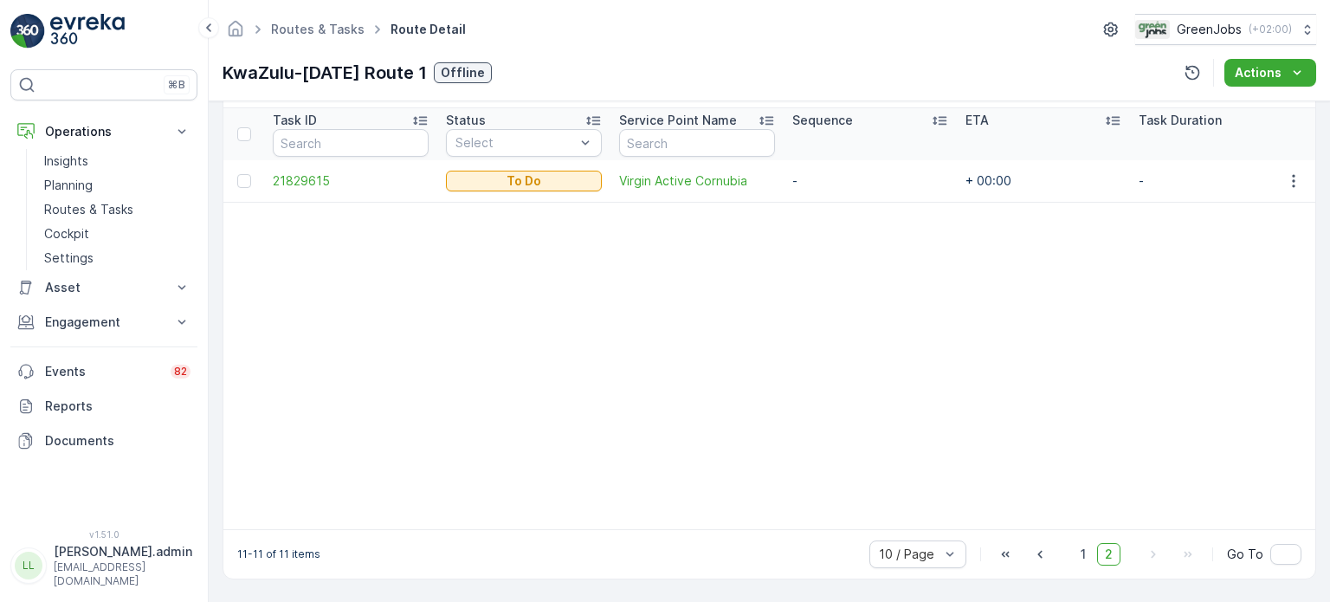
click at [1053, 561] on div "10 / Page 1 2 Go To" at bounding box center [1085, 554] width 432 height 28
click at [1041, 558] on icon "button" at bounding box center [1039, 555] width 4 height 8
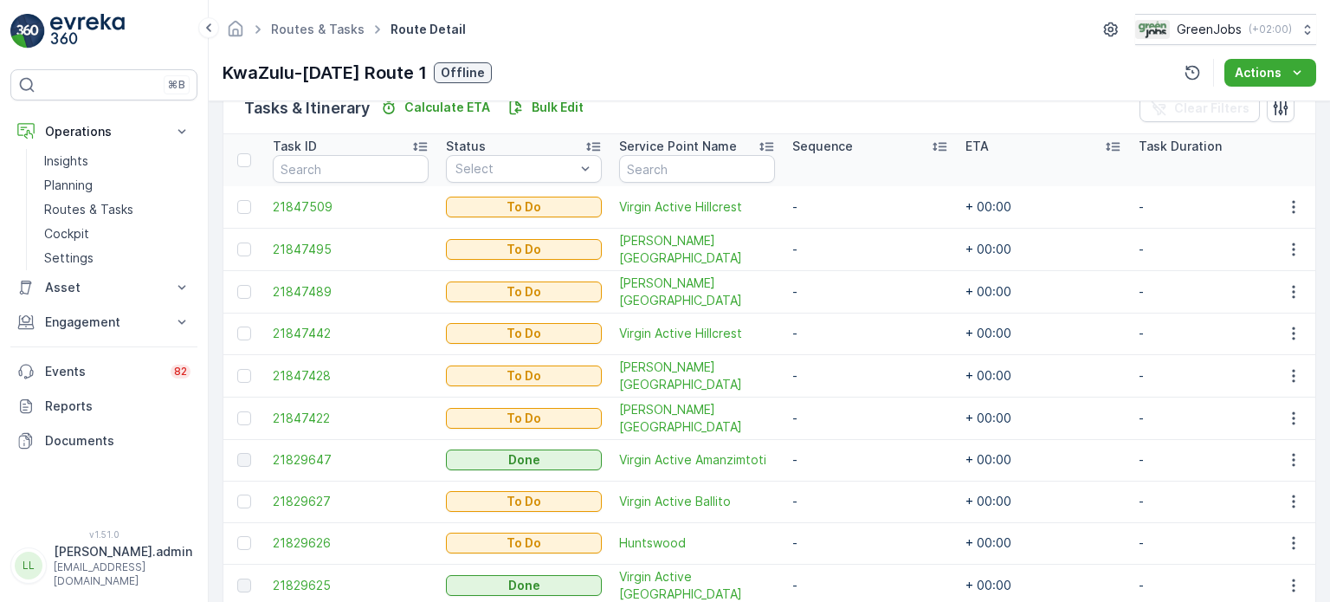
scroll to position [519, 0]
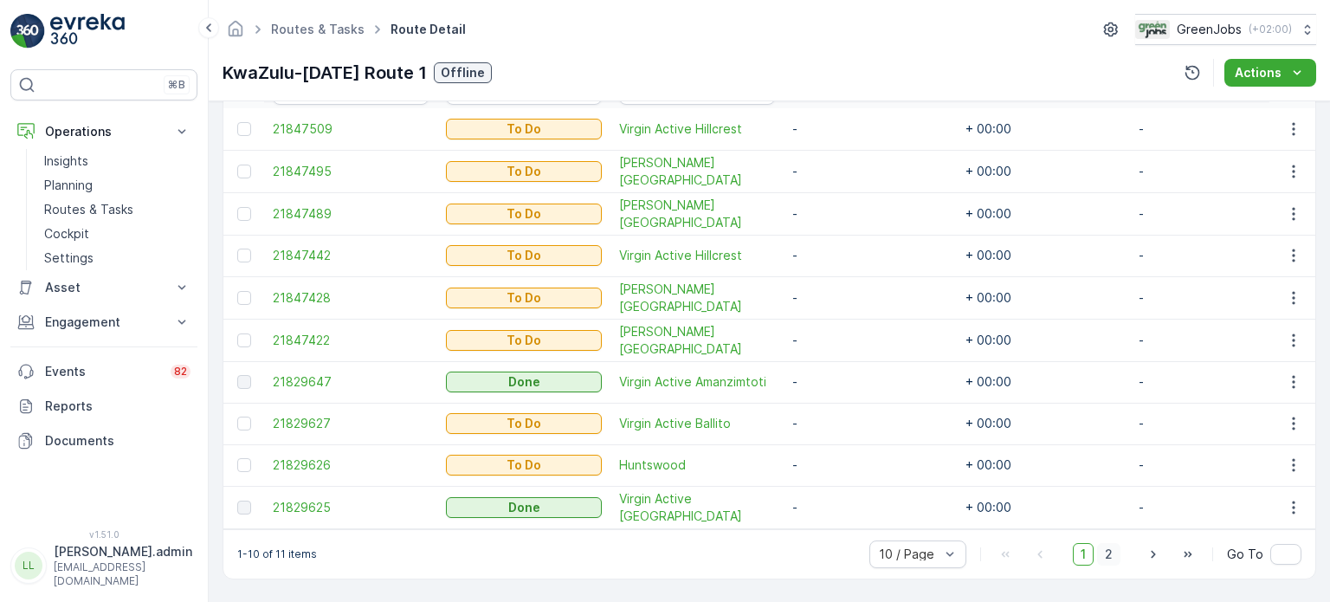
click at [1107, 555] on span "2" at bounding box center [1108, 554] width 23 height 23
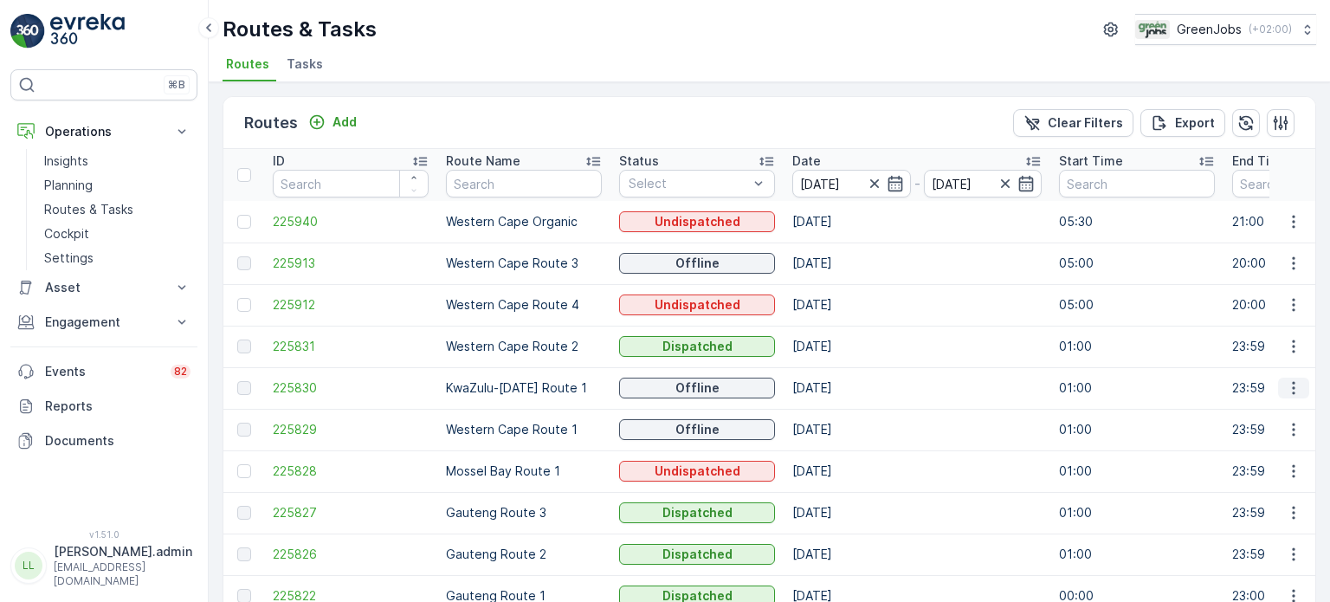
click at [1288, 384] on icon "button" at bounding box center [1293, 387] width 17 height 17
click at [1236, 414] on span "See More Details" at bounding box center [1253, 412] width 100 height 17
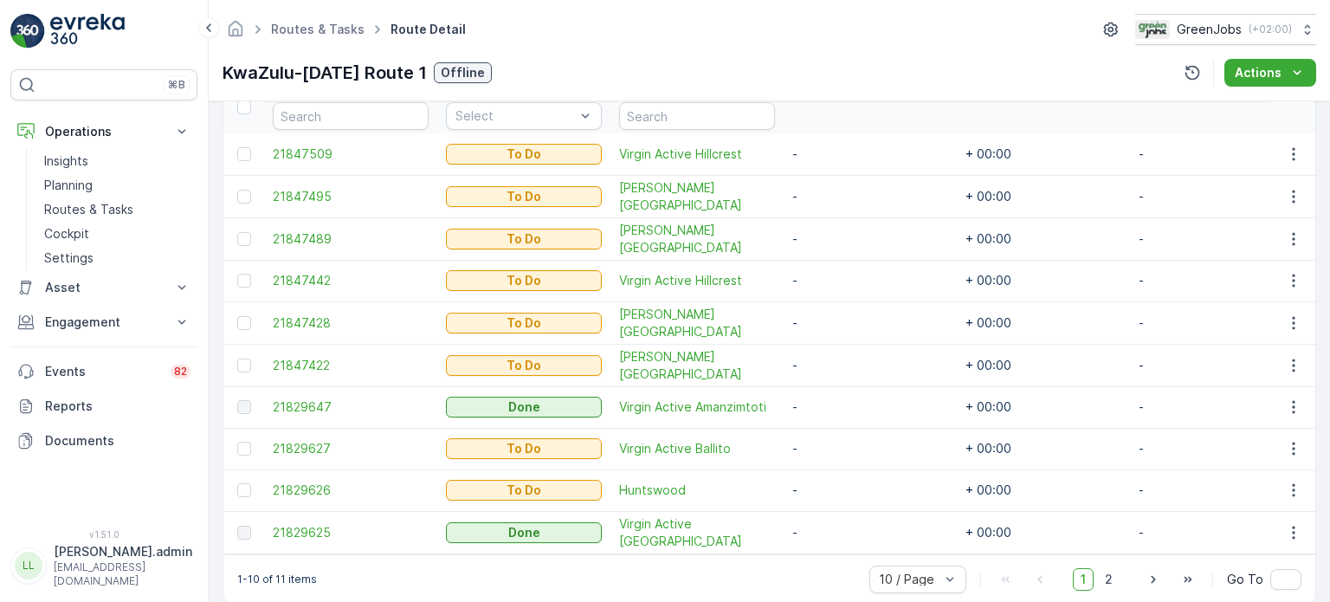
scroll to position [519, 0]
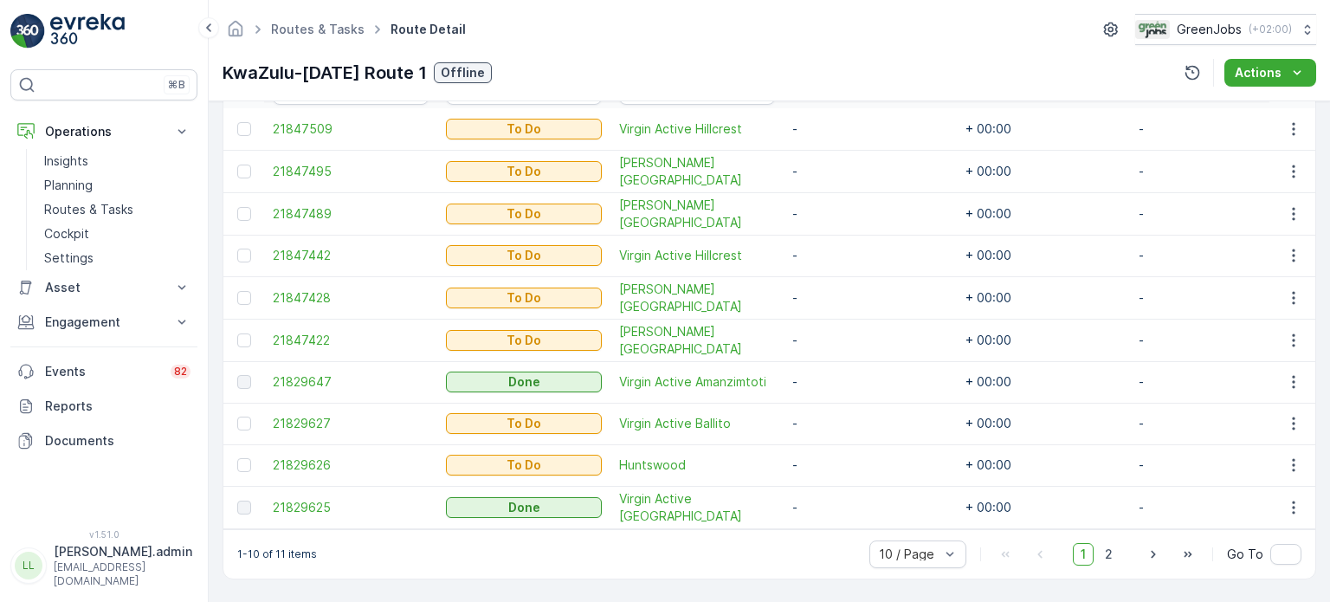
drag, startPoint x: 1150, startPoint y: 555, endPoint x: 1137, endPoint y: 530, distance: 28.3
click at [1150, 553] on icon "button" at bounding box center [1153, 553] width 17 height 17
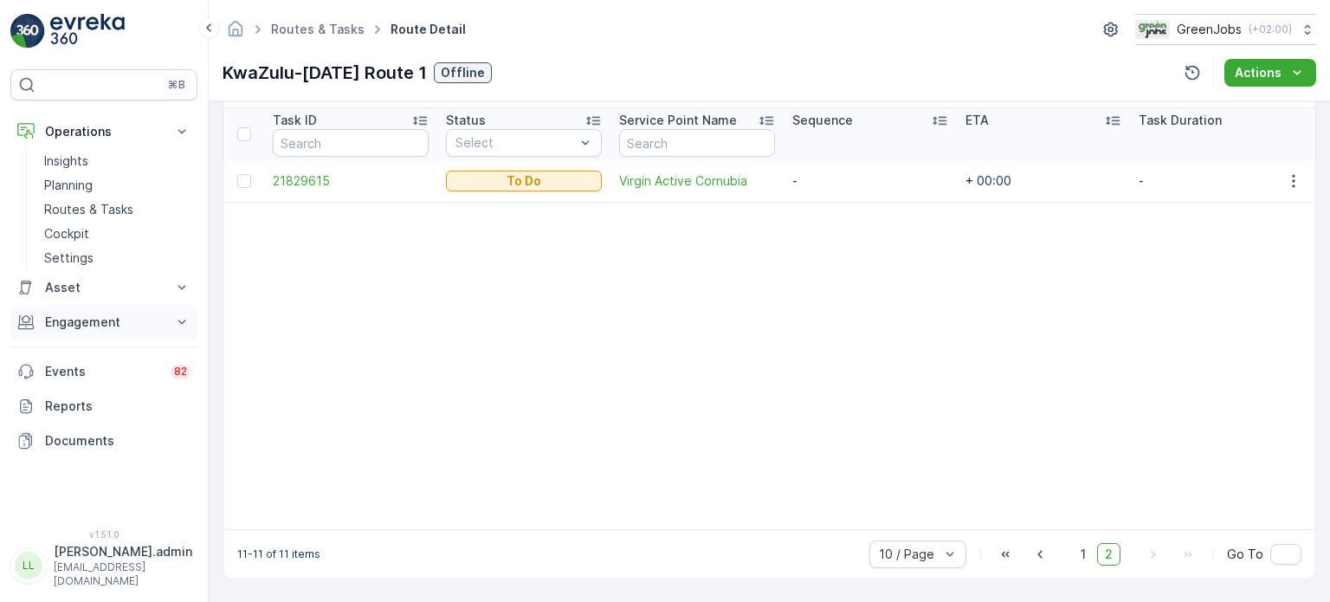
click at [65, 328] on p "Engagement" at bounding box center [104, 321] width 118 height 17
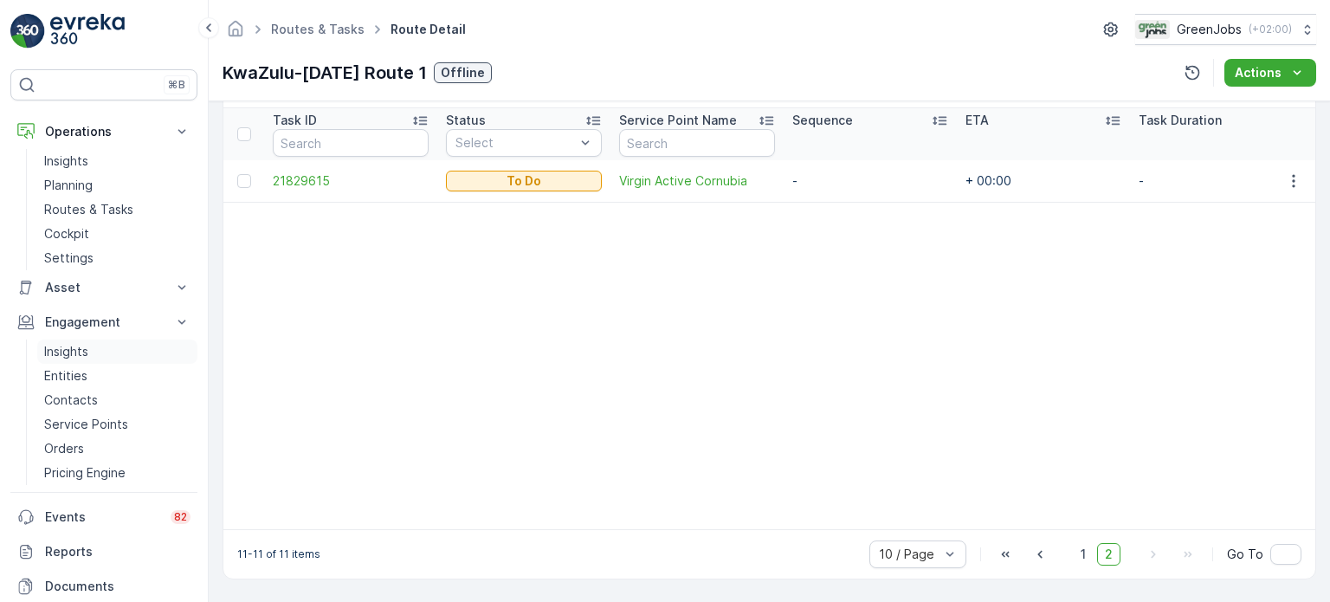
click at [69, 343] on p "Insights" at bounding box center [66, 351] width 44 height 17
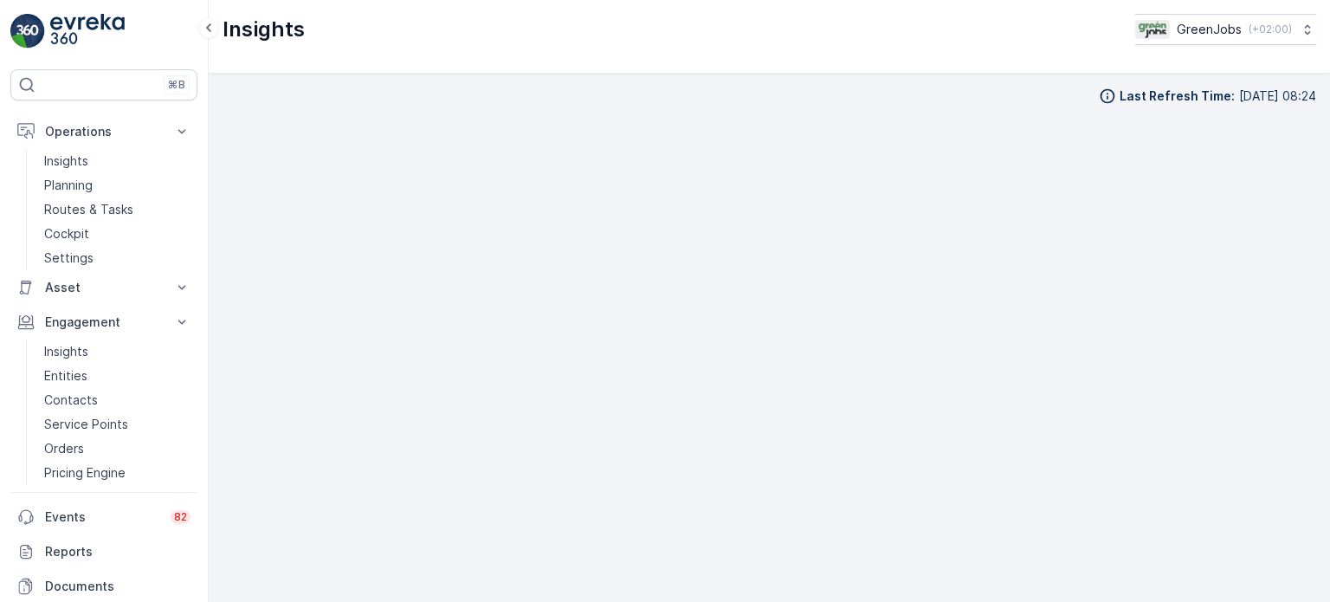
scroll to position [14, 0]
